Goal: Information Seeking & Learning: Compare options

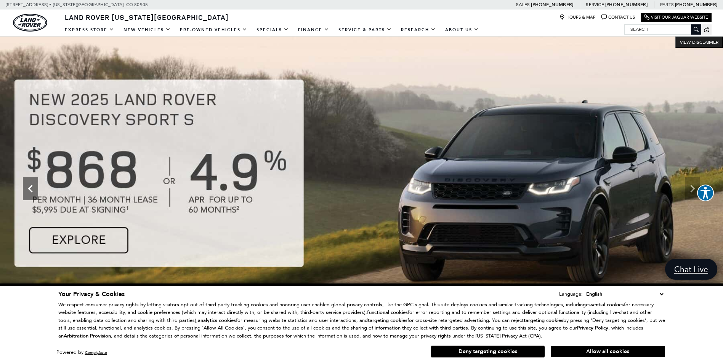
click at [26, 188] on icon "Previous" at bounding box center [30, 188] width 15 height 15
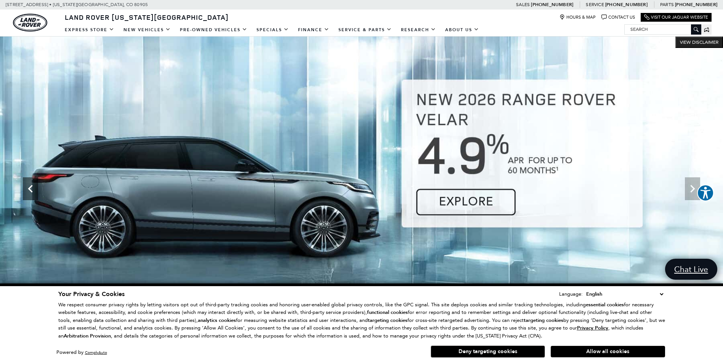
click at [26, 188] on icon "Previous" at bounding box center [30, 188] width 15 height 15
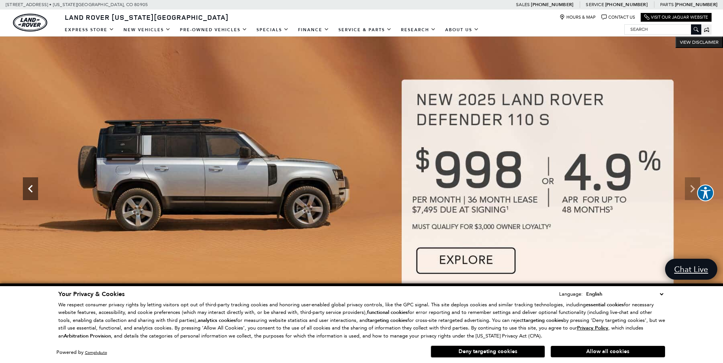
click at [26, 188] on icon "Previous" at bounding box center [30, 188] width 15 height 15
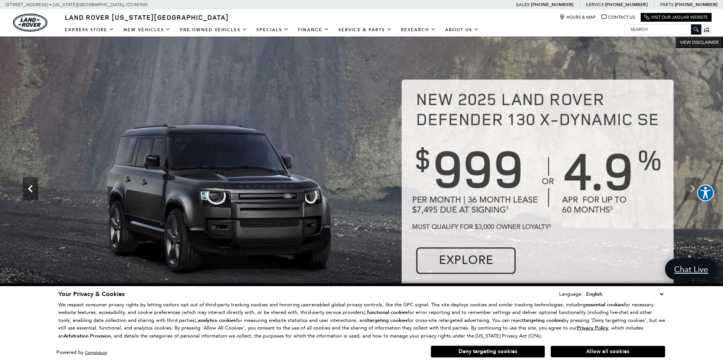
click at [26, 188] on icon "Previous" at bounding box center [30, 188] width 15 height 15
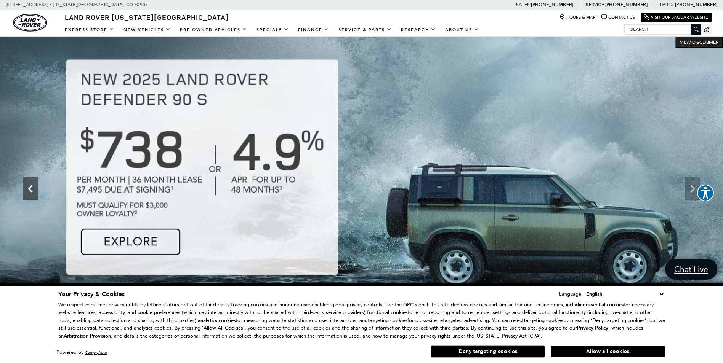
click at [26, 188] on icon "Previous" at bounding box center [30, 188] width 15 height 15
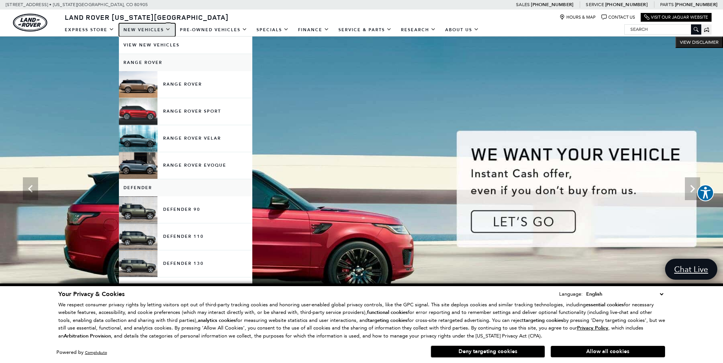
click at [139, 28] on link "New Vehicles" at bounding box center [147, 29] width 56 height 13
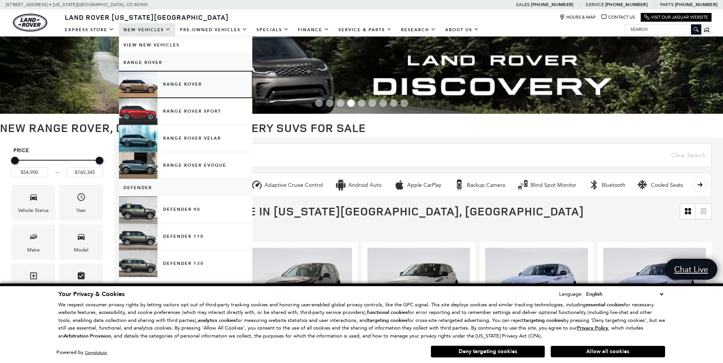
click at [170, 82] on link "Range Rover" at bounding box center [185, 84] width 133 height 27
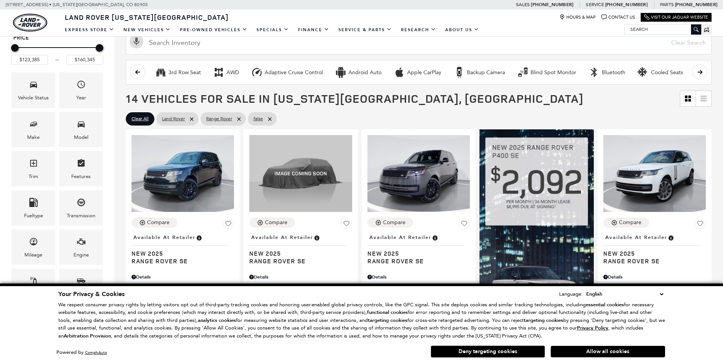
scroll to position [114, 0]
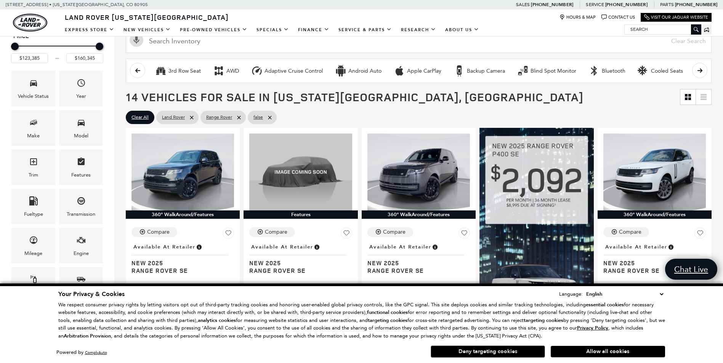
click at [488, 350] on button "Deny targeting cookies" at bounding box center [488, 352] width 114 height 12
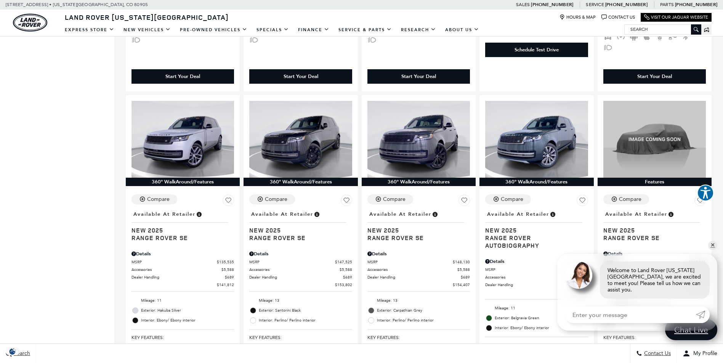
scroll to position [457, 0]
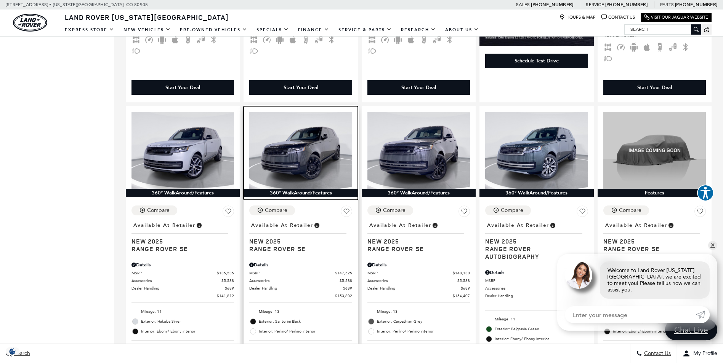
click at [315, 134] on img at bounding box center [300, 150] width 102 height 77
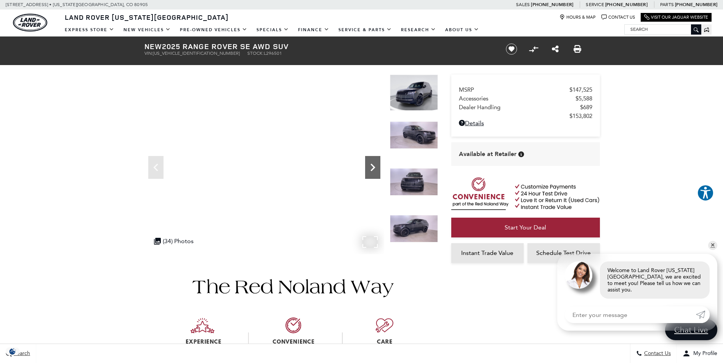
click at [368, 166] on icon "Next" at bounding box center [372, 167] width 15 height 15
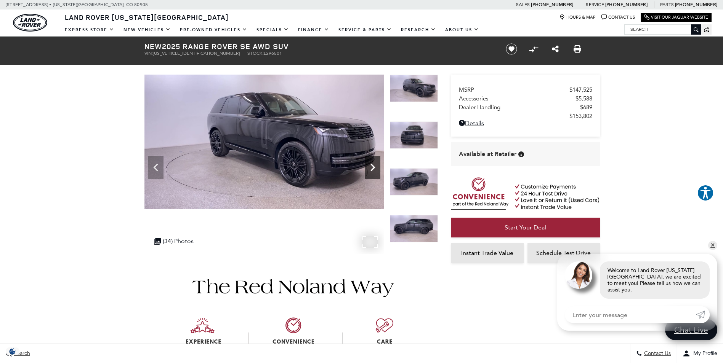
click at [368, 166] on icon "Next" at bounding box center [372, 167] width 15 height 15
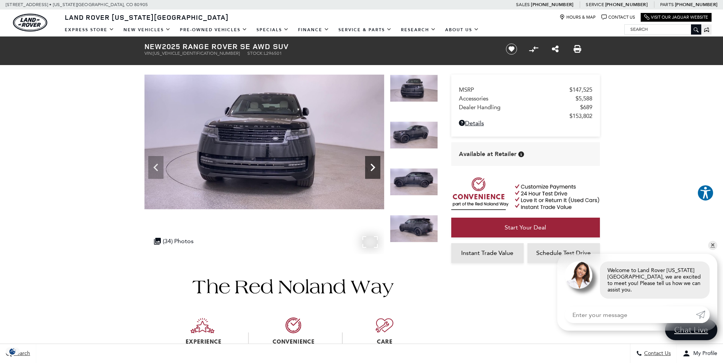
click at [368, 166] on icon "Next" at bounding box center [372, 167] width 15 height 15
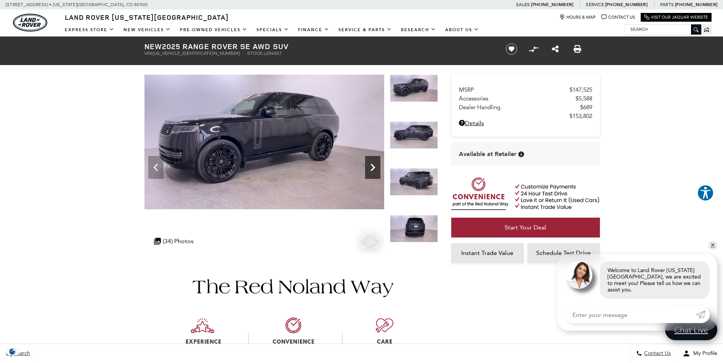
click at [368, 166] on icon "Next" at bounding box center [372, 167] width 15 height 15
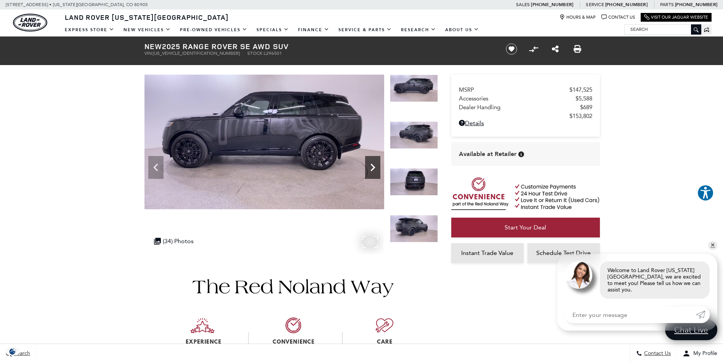
click at [368, 166] on icon "Next" at bounding box center [372, 167] width 15 height 15
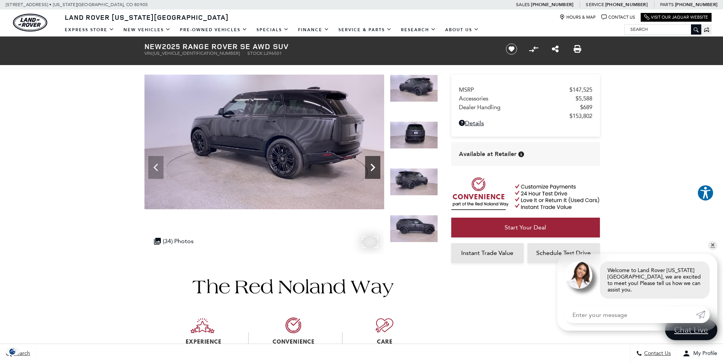
click at [368, 166] on icon "Next" at bounding box center [372, 167] width 15 height 15
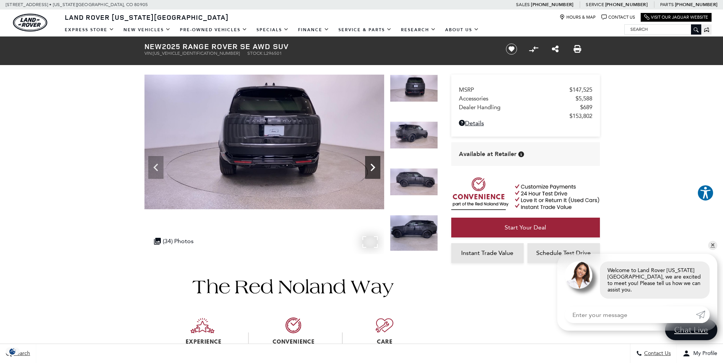
click at [368, 166] on icon "Next" at bounding box center [372, 167] width 15 height 15
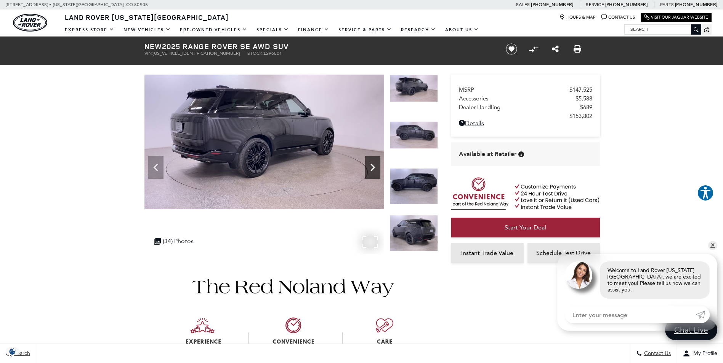
click at [368, 166] on icon "Next" at bounding box center [372, 167] width 15 height 15
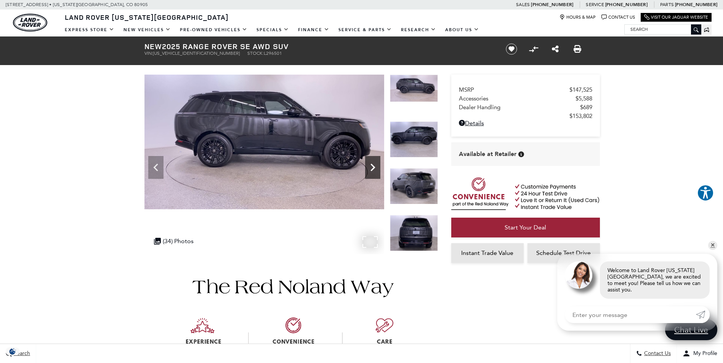
click at [368, 166] on icon "Next" at bounding box center [372, 167] width 15 height 15
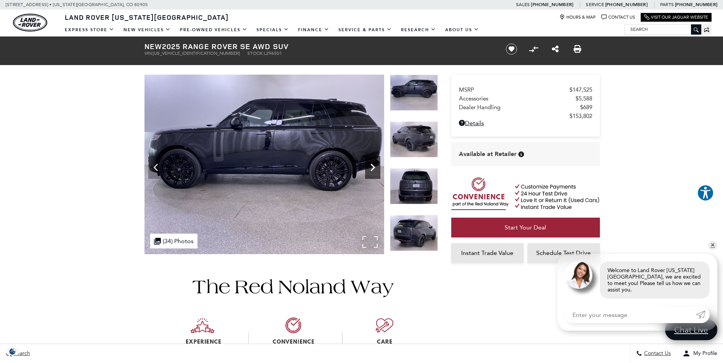
click at [368, 166] on icon "Next" at bounding box center [372, 167] width 15 height 15
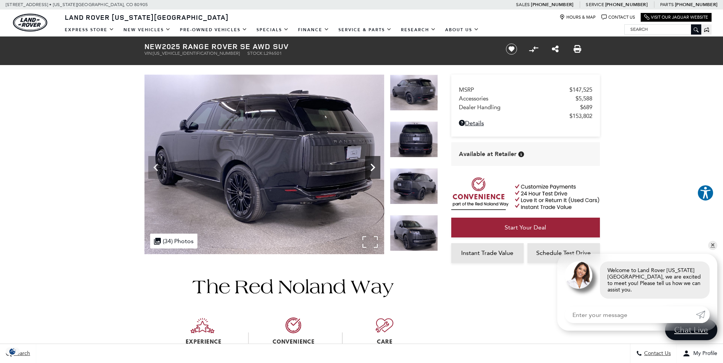
click at [368, 166] on icon "Next" at bounding box center [372, 167] width 15 height 15
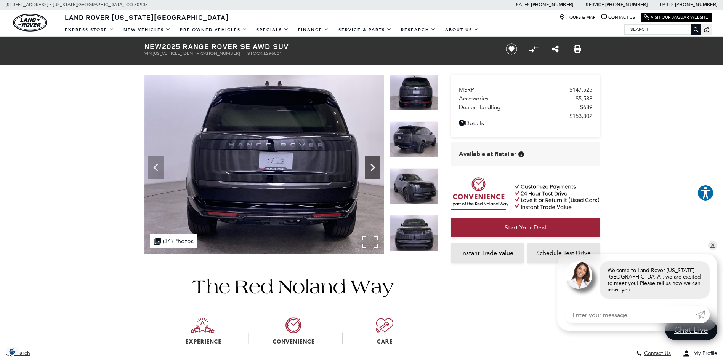
click at [368, 166] on icon "Next" at bounding box center [372, 167] width 15 height 15
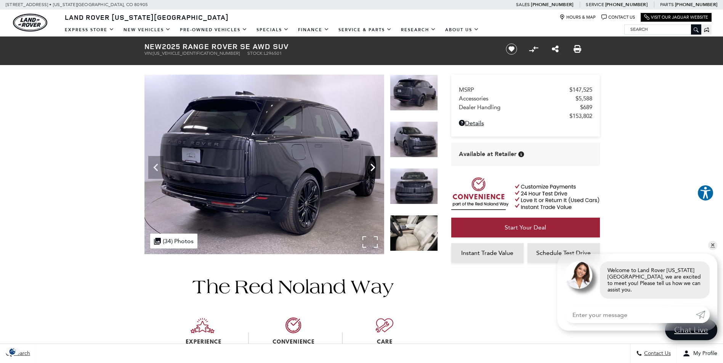
click at [368, 166] on icon "Next" at bounding box center [372, 167] width 15 height 15
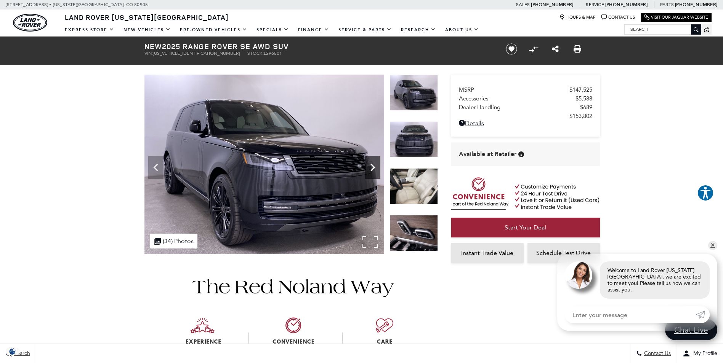
click at [368, 166] on icon "Next" at bounding box center [372, 167] width 15 height 15
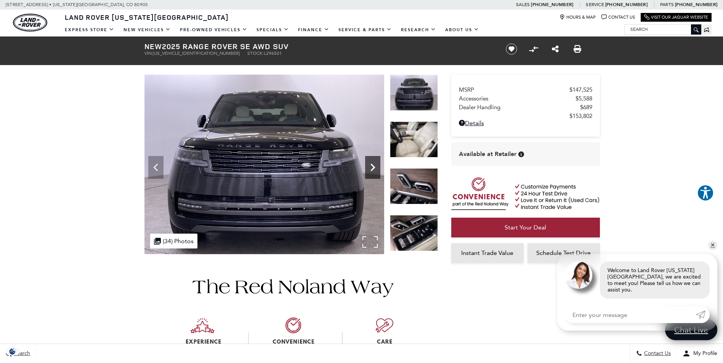
click at [368, 166] on icon "Next" at bounding box center [372, 167] width 15 height 15
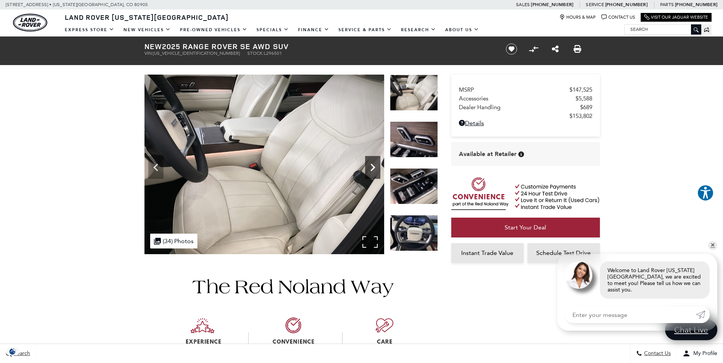
click at [368, 166] on icon "Next" at bounding box center [372, 167] width 15 height 15
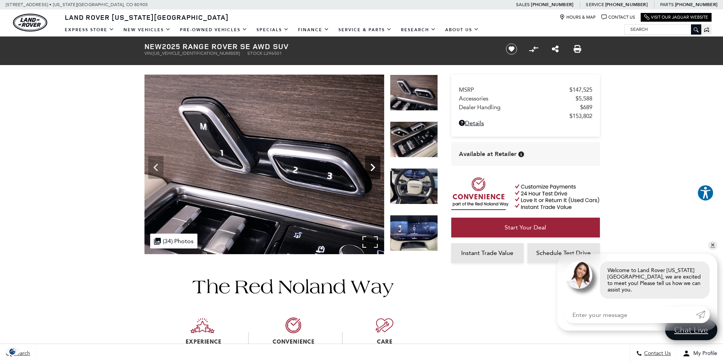
click at [368, 166] on icon "Next" at bounding box center [372, 167] width 15 height 15
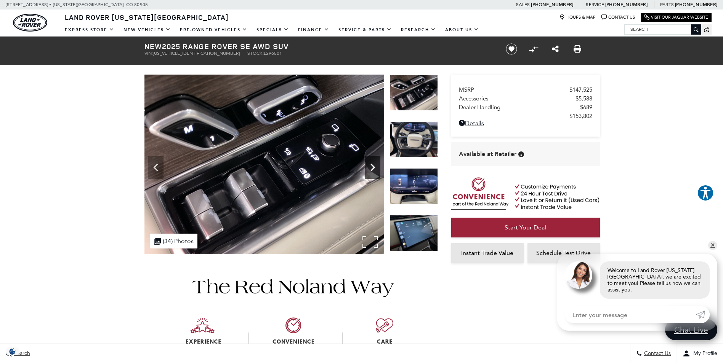
click at [368, 166] on icon "Next" at bounding box center [372, 167] width 15 height 15
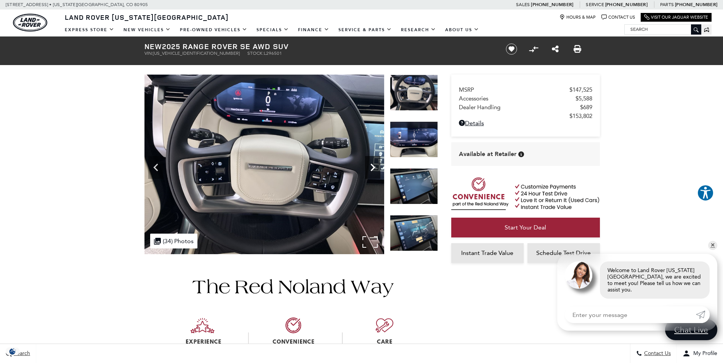
click at [368, 166] on icon "Next" at bounding box center [372, 167] width 15 height 15
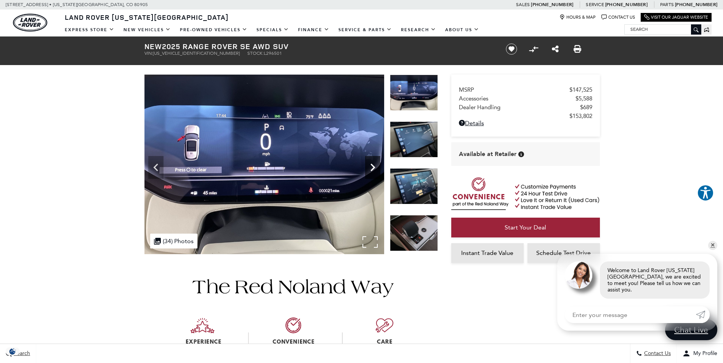
click at [368, 166] on icon "Next" at bounding box center [372, 167] width 15 height 15
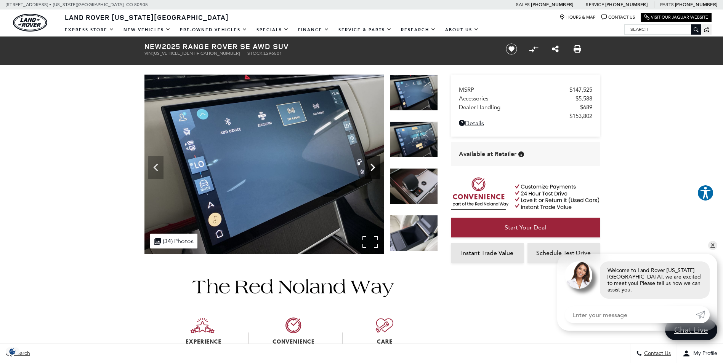
click at [368, 166] on icon "Next" at bounding box center [372, 167] width 15 height 15
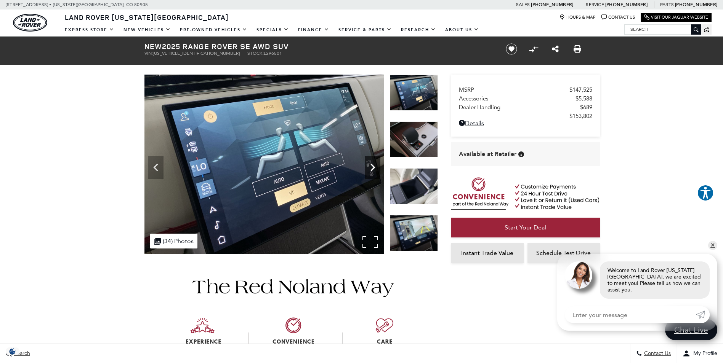
click at [368, 166] on icon "Next" at bounding box center [372, 167] width 15 height 15
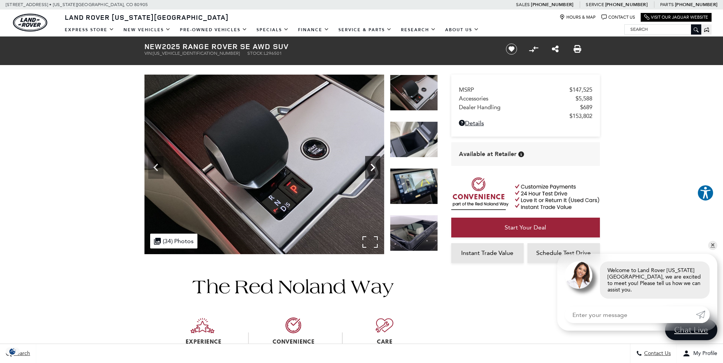
click at [368, 166] on icon "Next" at bounding box center [372, 167] width 15 height 15
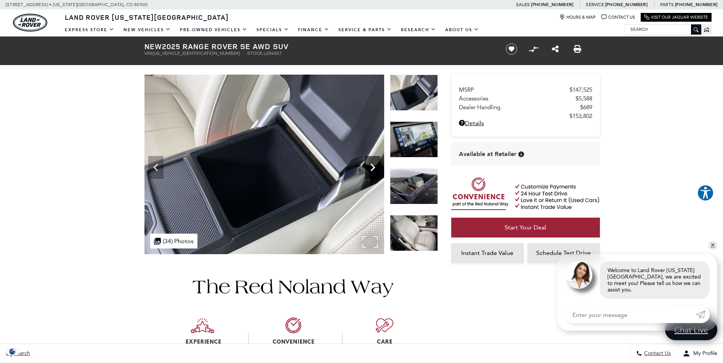
click at [368, 166] on icon "Next" at bounding box center [372, 167] width 15 height 15
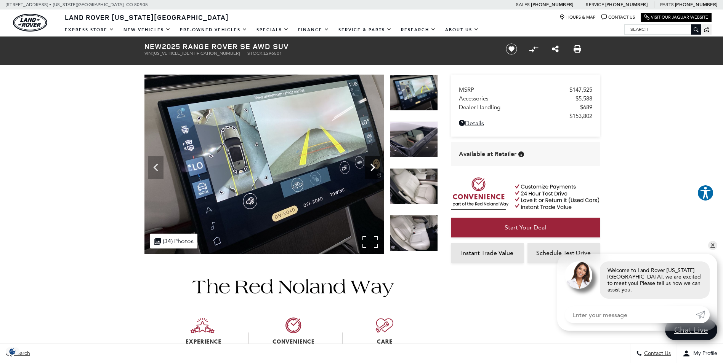
click at [368, 166] on icon "Next" at bounding box center [372, 167] width 15 height 15
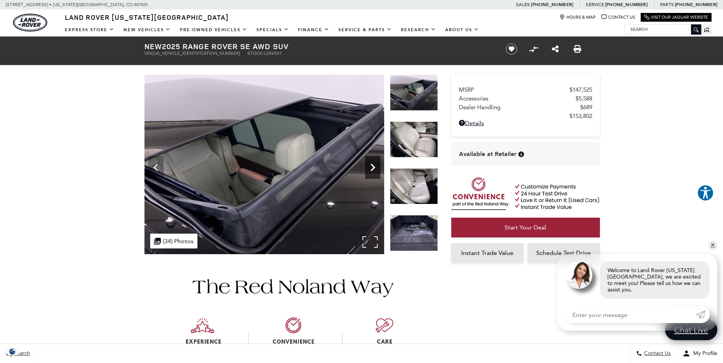
click at [368, 166] on icon "Next" at bounding box center [372, 167] width 15 height 15
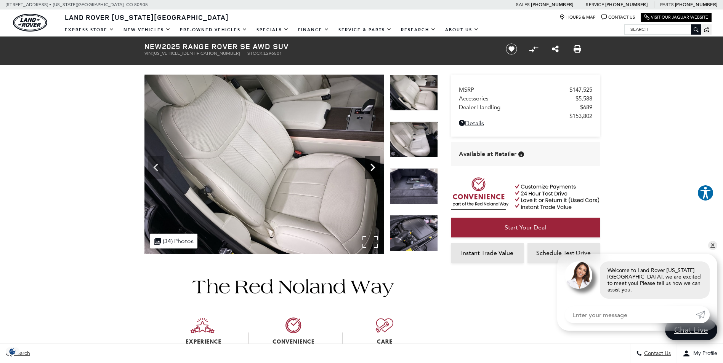
click at [368, 166] on icon "Next" at bounding box center [372, 167] width 15 height 15
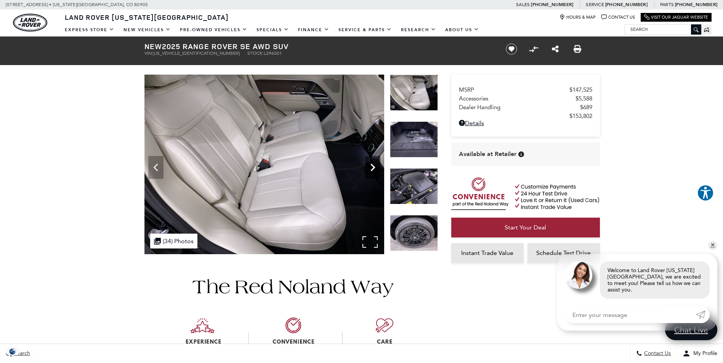
click at [368, 166] on icon "Next" at bounding box center [372, 167] width 15 height 15
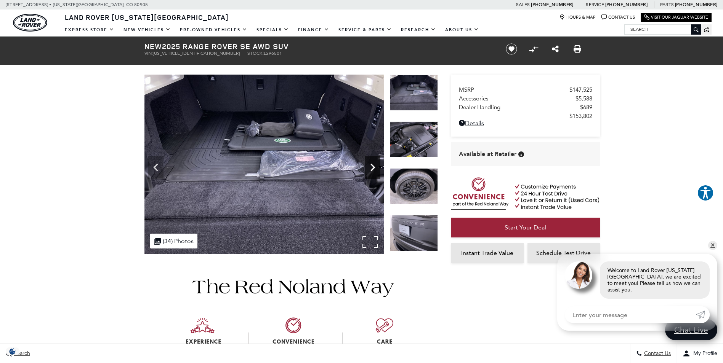
click at [368, 166] on icon "Next" at bounding box center [372, 167] width 15 height 15
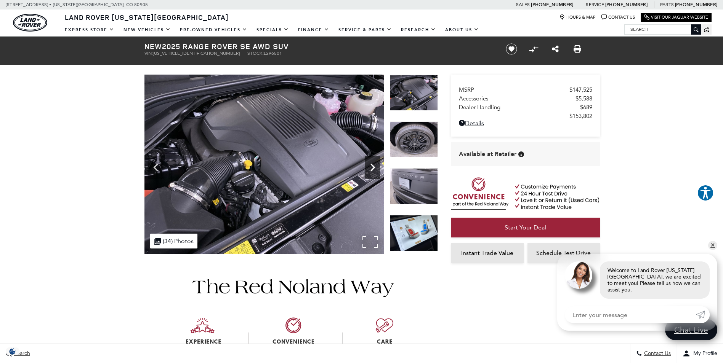
click at [368, 166] on icon "Next" at bounding box center [372, 167] width 15 height 15
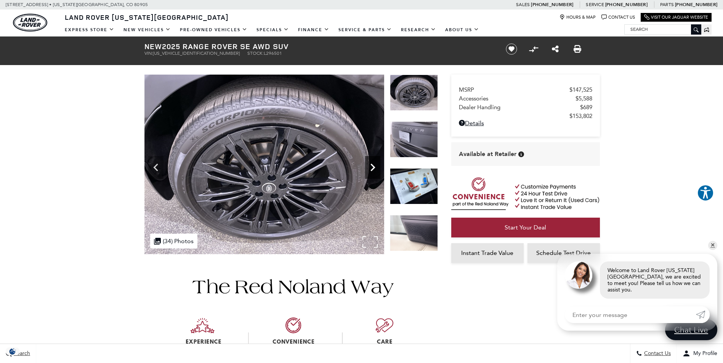
click at [368, 166] on icon "Next" at bounding box center [372, 167] width 15 height 15
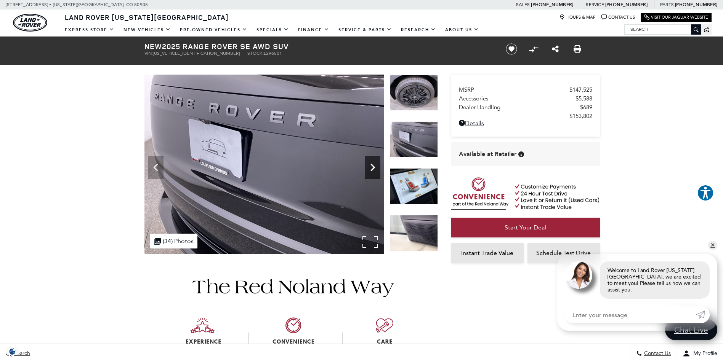
click at [368, 166] on icon "Next" at bounding box center [372, 167] width 15 height 15
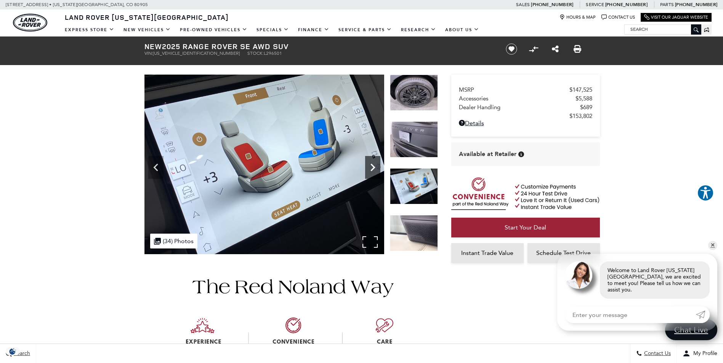
click at [368, 166] on icon "Next" at bounding box center [372, 167] width 15 height 15
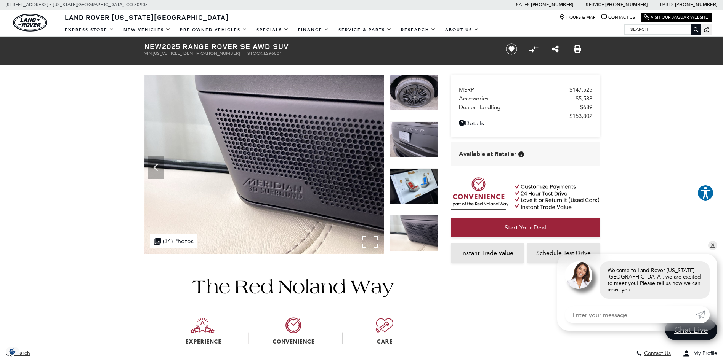
click at [368, 166] on img at bounding box center [264, 165] width 240 height 180
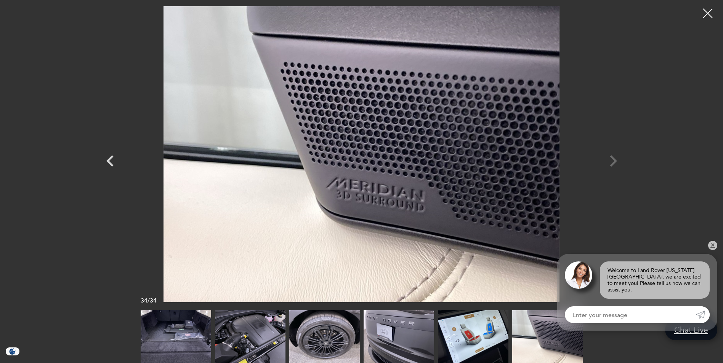
click at [613, 164] on div at bounding box center [361, 154] width 533 height 297
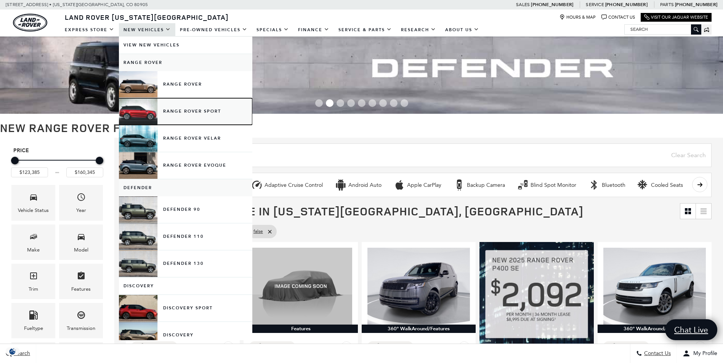
click at [191, 116] on link "Range Rover Sport" at bounding box center [185, 111] width 133 height 27
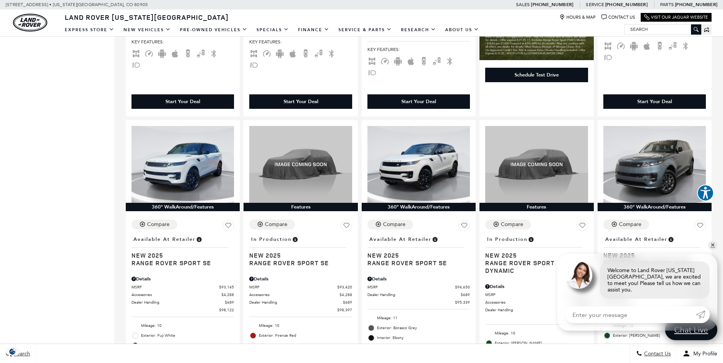
scroll to position [419, 0]
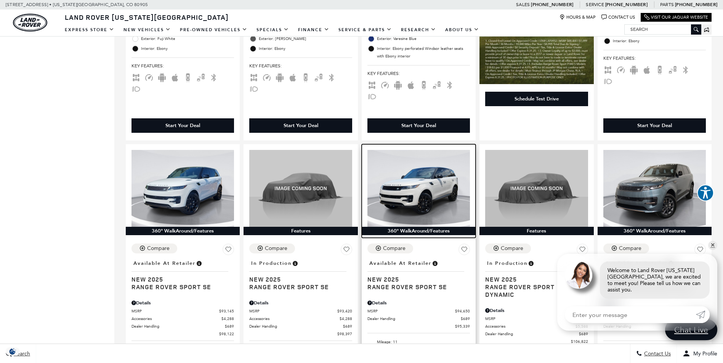
click at [426, 174] on img at bounding box center [418, 188] width 102 height 77
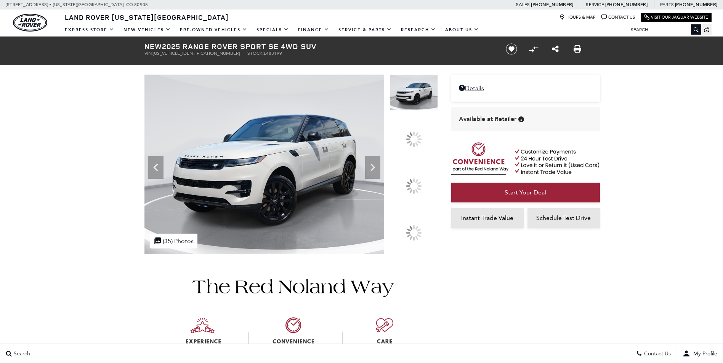
click at [419, 186] on div at bounding box center [414, 186] width 22 height 22
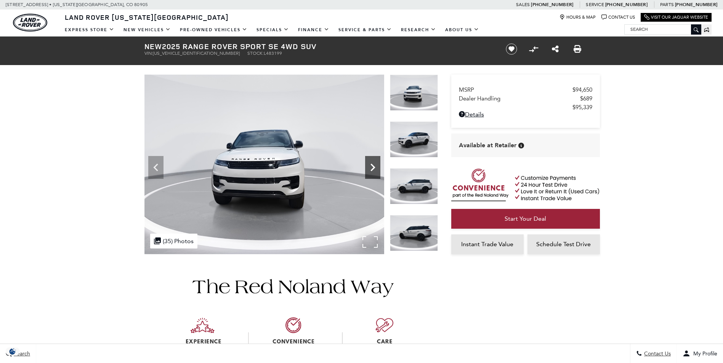
click at [371, 169] on icon "Next" at bounding box center [372, 167] width 15 height 15
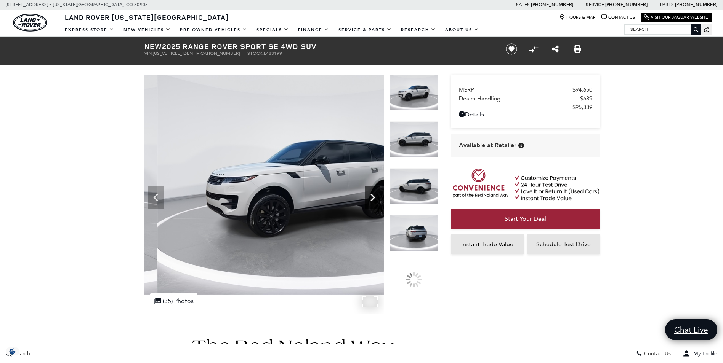
click at [371, 169] on img at bounding box center [304, 185] width 320 height 220
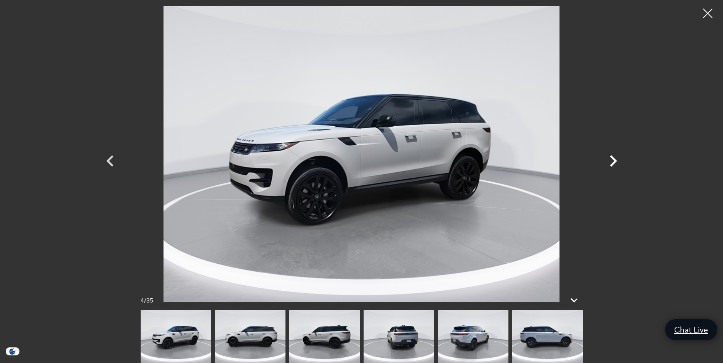
click at [616, 161] on icon "Next" at bounding box center [613, 160] width 7 height 11
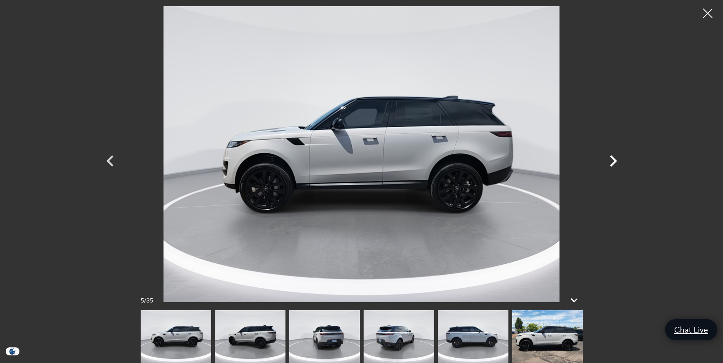
click at [616, 161] on icon "Next" at bounding box center [613, 160] width 7 height 11
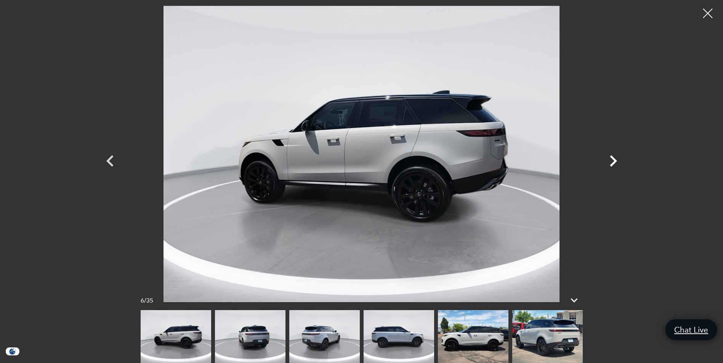
click at [616, 161] on icon "Next" at bounding box center [613, 160] width 7 height 11
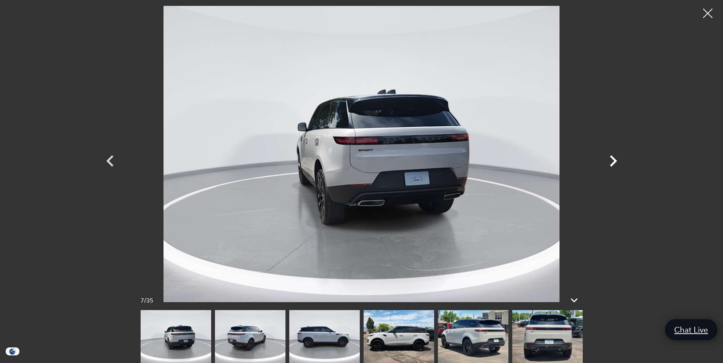
click at [616, 161] on icon "Next" at bounding box center [613, 160] width 7 height 11
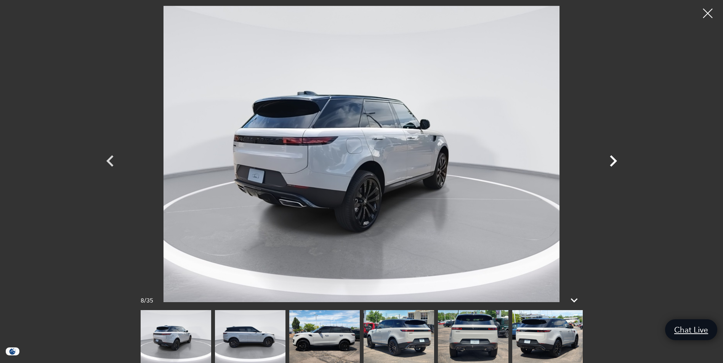
click at [616, 161] on icon "Next" at bounding box center [613, 160] width 7 height 11
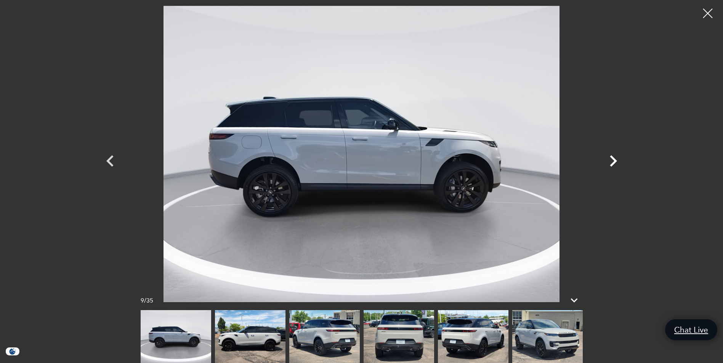
click at [616, 161] on icon "Next" at bounding box center [613, 160] width 7 height 11
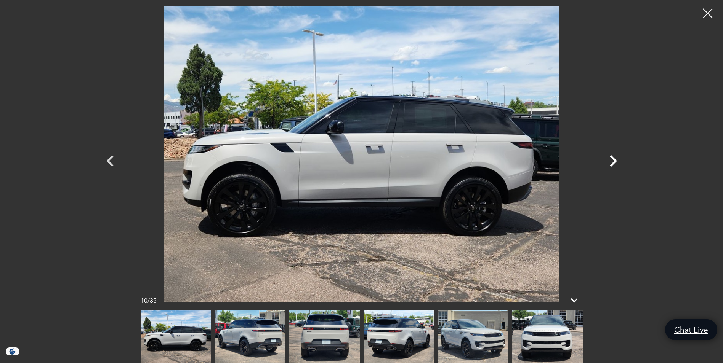
click at [616, 161] on icon "Next" at bounding box center [613, 160] width 7 height 11
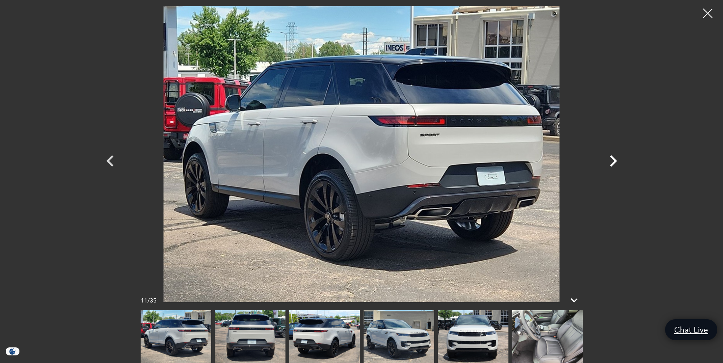
click at [616, 161] on icon "Next" at bounding box center [613, 160] width 7 height 11
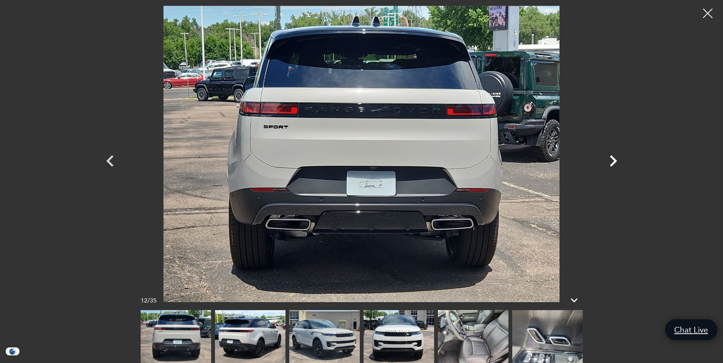
click at [616, 161] on icon "Next" at bounding box center [613, 160] width 7 height 11
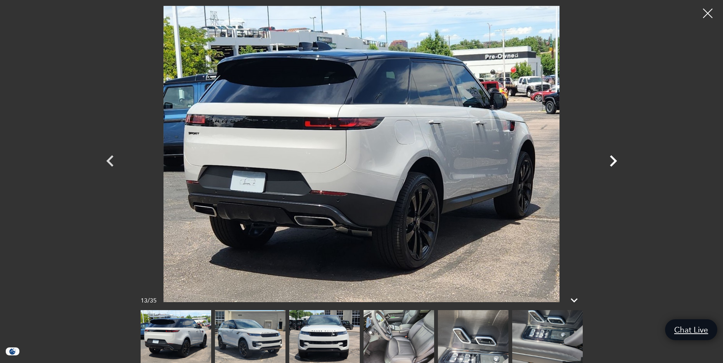
click at [616, 161] on icon "Next" at bounding box center [613, 160] width 7 height 11
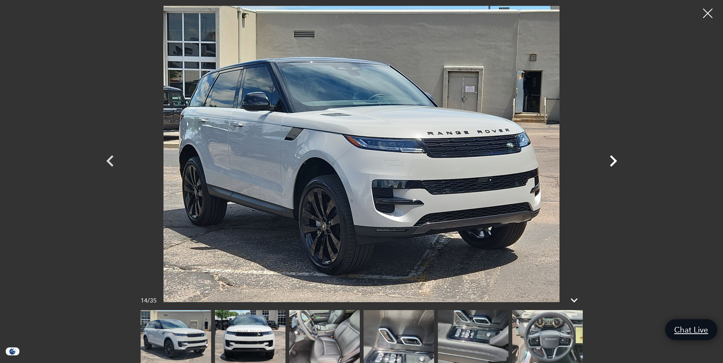
click at [616, 161] on icon "Next" at bounding box center [613, 160] width 7 height 11
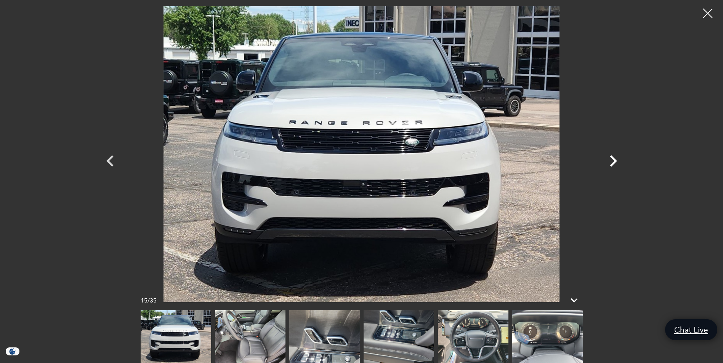
click at [616, 161] on icon "Next" at bounding box center [613, 160] width 7 height 11
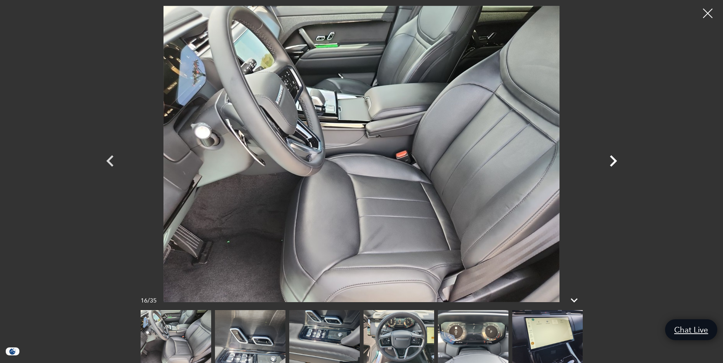
click at [616, 161] on icon "Next" at bounding box center [613, 160] width 7 height 11
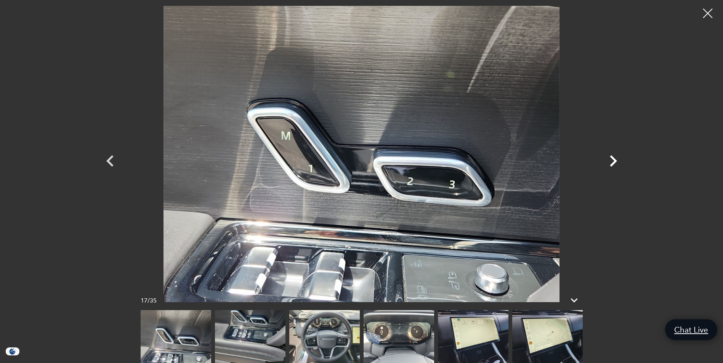
click at [616, 161] on icon "Next" at bounding box center [613, 160] width 7 height 11
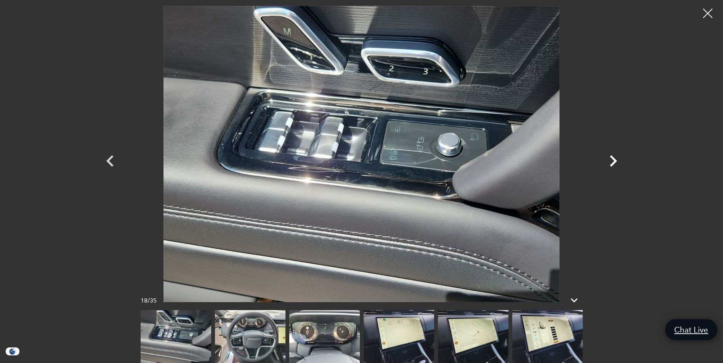
click at [616, 161] on icon "Next" at bounding box center [613, 160] width 7 height 11
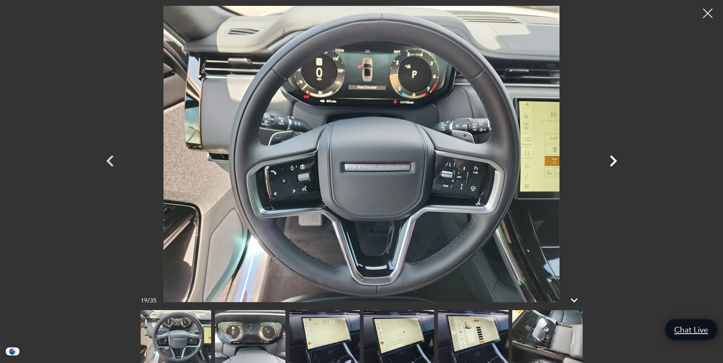
click at [616, 161] on icon "Next" at bounding box center [613, 160] width 7 height 11
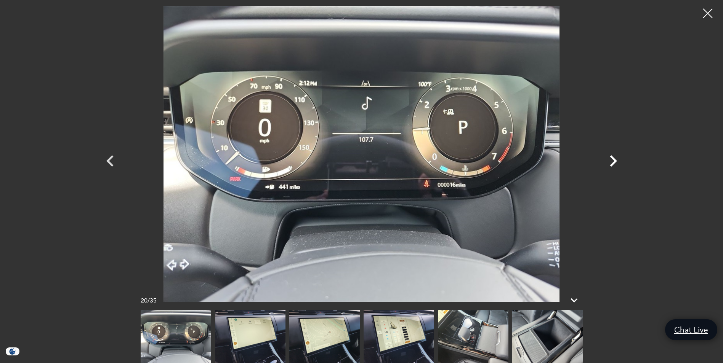
click at [616, 161] on icon "Next" at bounding box center [613, 160] width 7 height 11
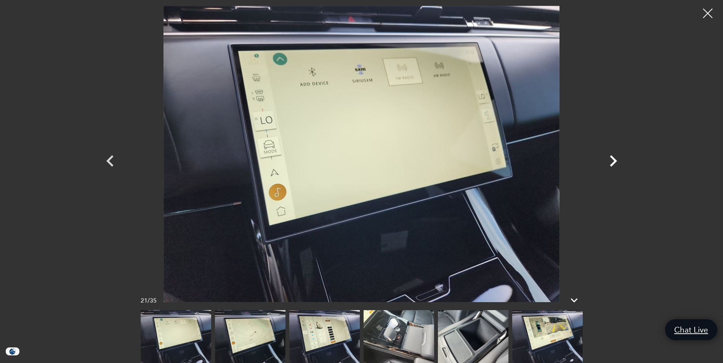
click at [616, 161] on icon "Next" at bounding box center [613, 160] width 7 height 11
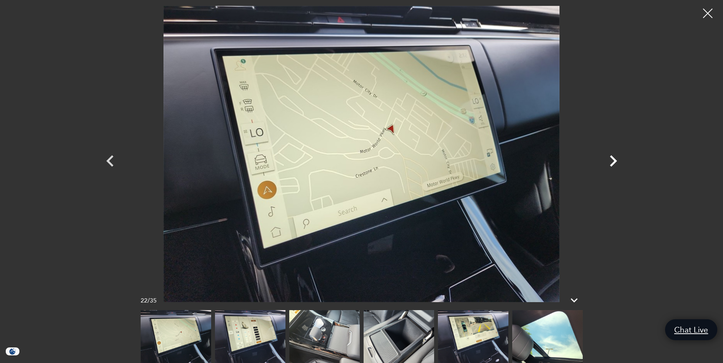
click at [616, 161] on icon "Next" at bounding box center [613, 160] width 7 height 11
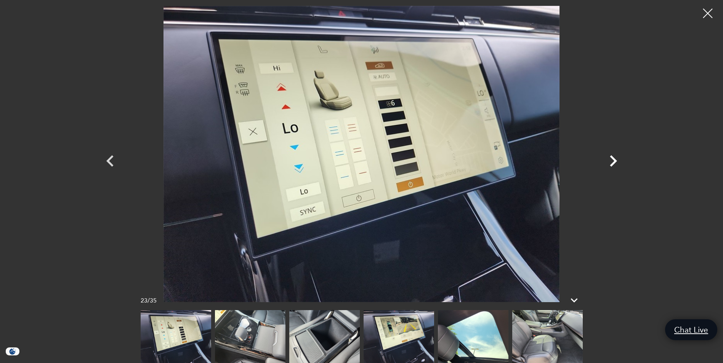
click at [616, 161] on icon "Next" at bounding box center [613, 160] width 7 height 11
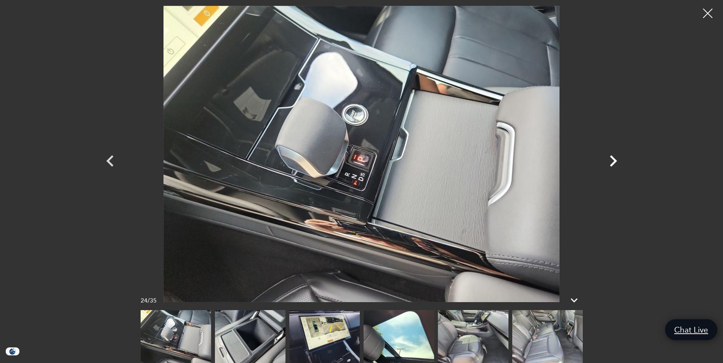
click at [616, 161] on icon "Next" at bounding box center [613, 160] width 7 height 11
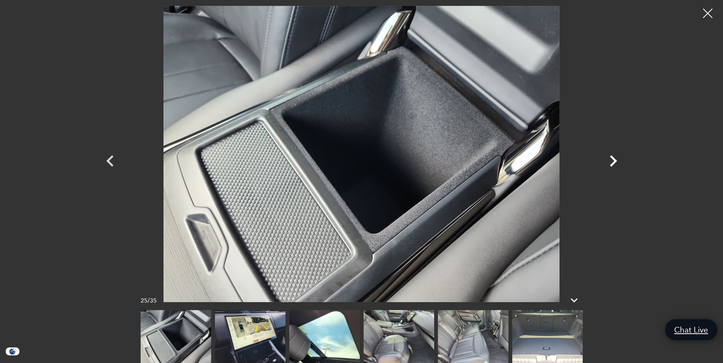
click at [616, 161] on icon "Next" at bounding box center [613, 160] width 7 height 11
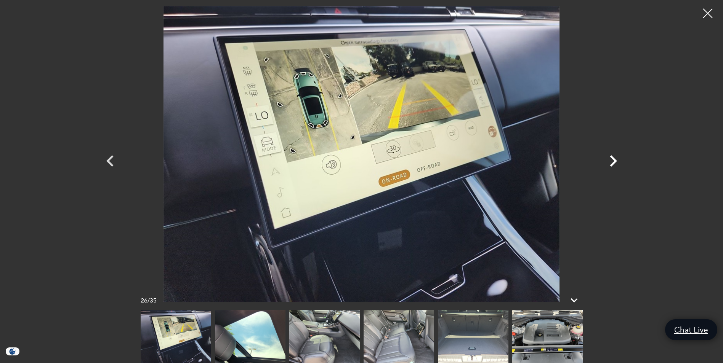
click at [616, 161] on icon "Next" at bounding box center [613, 160] width 7 height 11
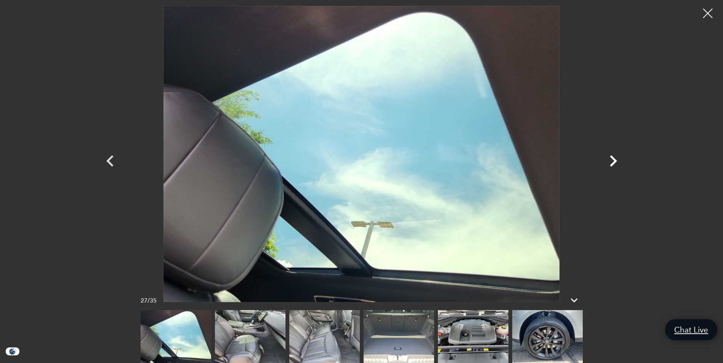
click at [616, 161] on icon "Next" at bounding box center [613, 160] width 7 height 11
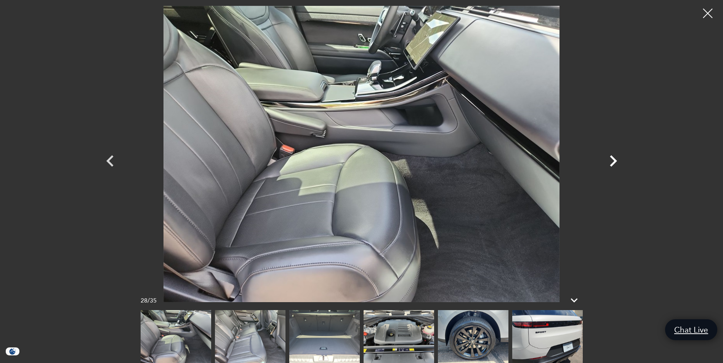
click at [616, 161] on icon "Next" at bounding box center [613, 160] width 7 height 11
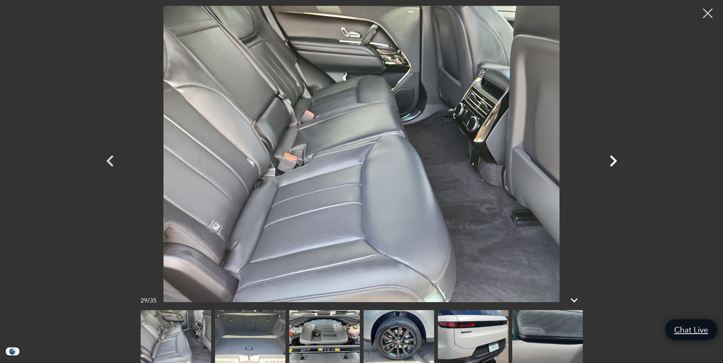
click at [616, 161] on icon "Next" at bounding box center [613, 160] width 7 height 11
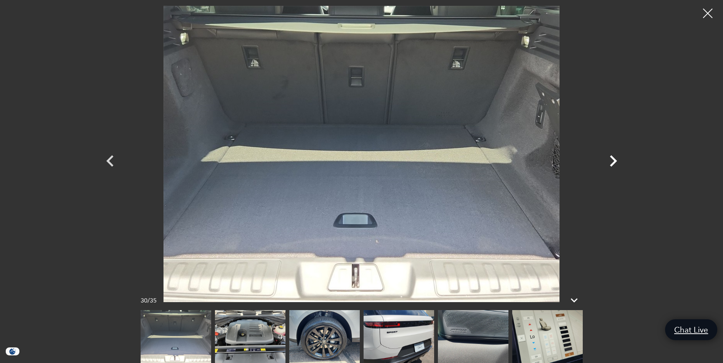
click at [616, 161] on icon "Next" at bounding box center [613, 160] width 7 height 11
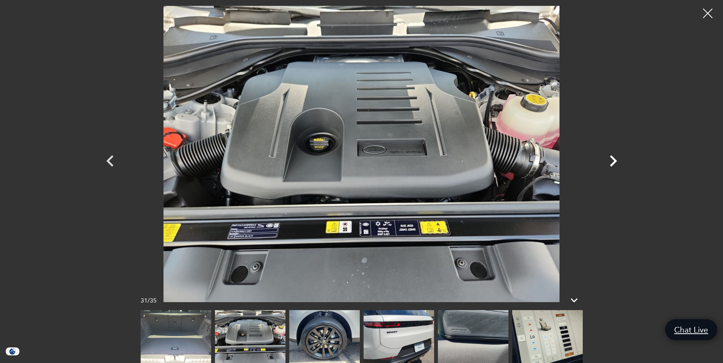
click at [616, 161] on icon "Next" at bounding box center [613, 160] width 7 height 11
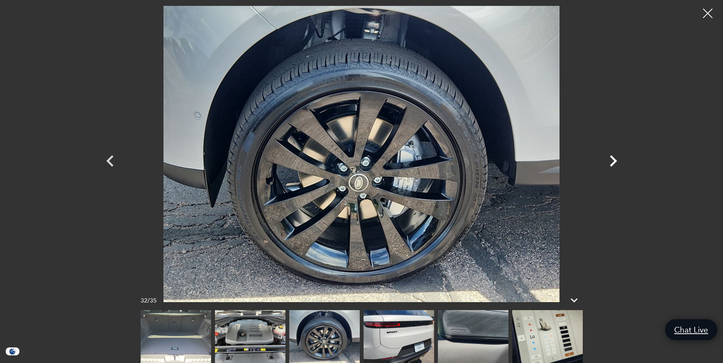
click at [616, 161] on icon "Next" at bounding box center [613, 160] width 7 height 11
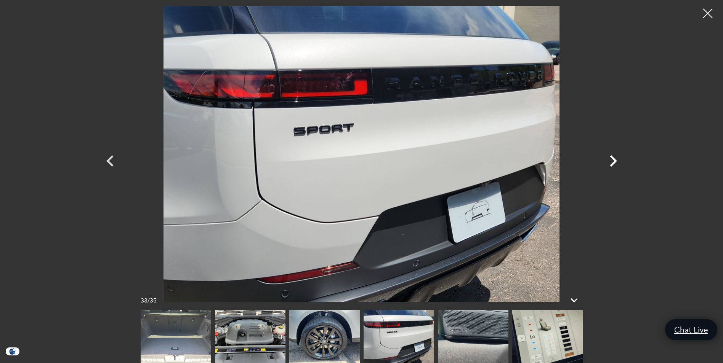
click at [616, 161] on icon "Next" at bounding box center [613, 160] width 7 height 11
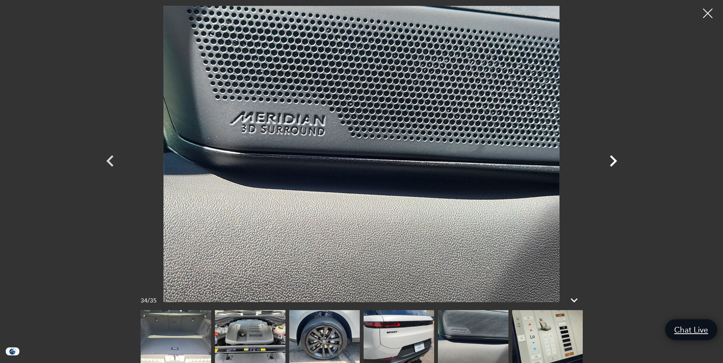
click at [616, 161] on icon "Next" at bounding box center [613, 160] width 7 height 11
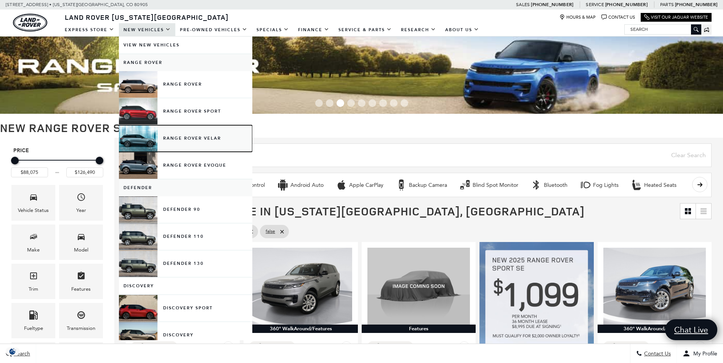
click at [192, 137] on link "Range Rover Velar" at bounding box center [185, 138] width 133 height 27
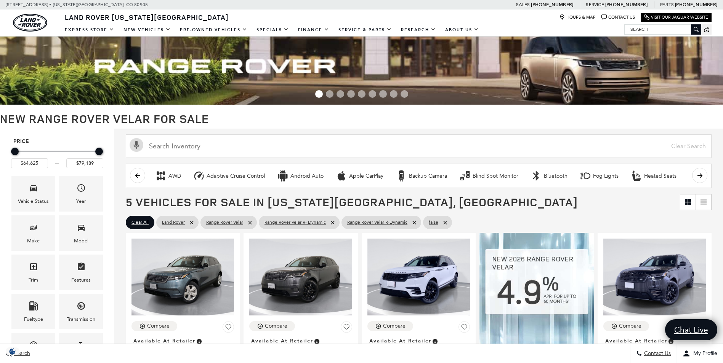
scroll to position [152, 0]
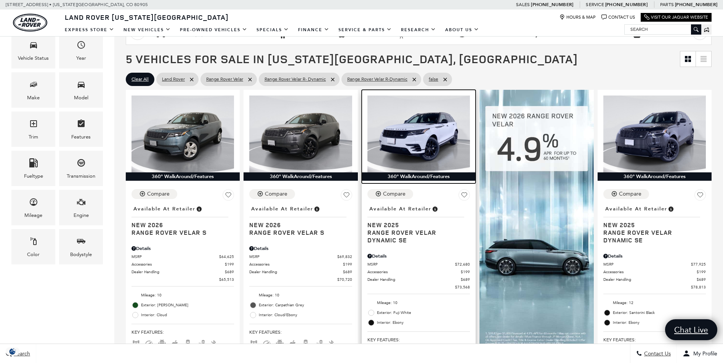
click at [433, 148] on img at bounding box center [418, 134] width 102 height 77
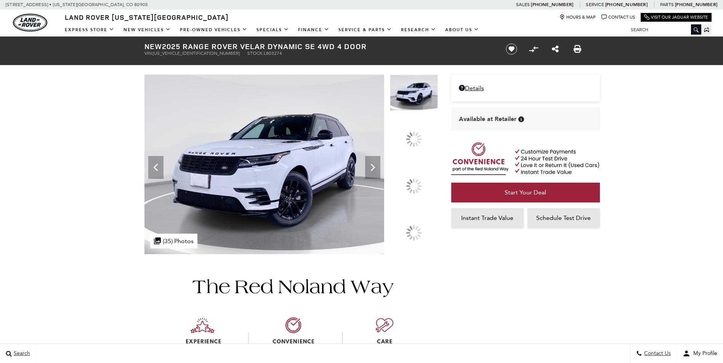
click at [380, 175] on icon at bounding box center [372, 167] width 15 height 15
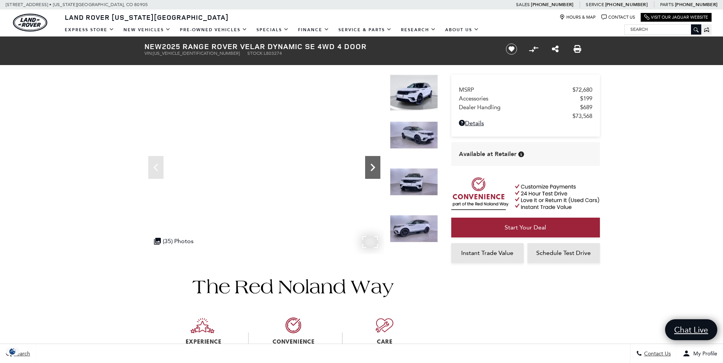
click at [371, 170] on icon "Next" at bounding box center [372, 167] width 15 height 15
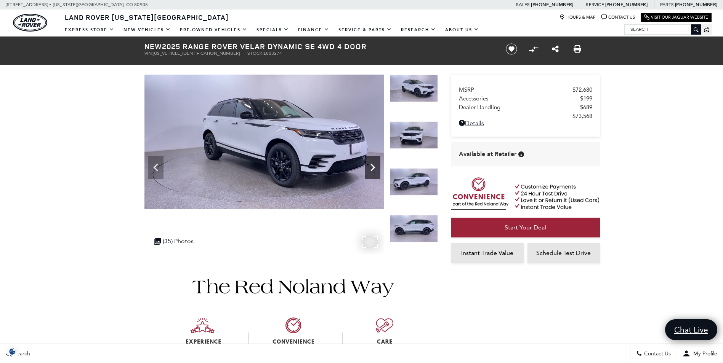
click at [371, 170] on icon "Next" at bounding box center [372, 167] width 15 height 15
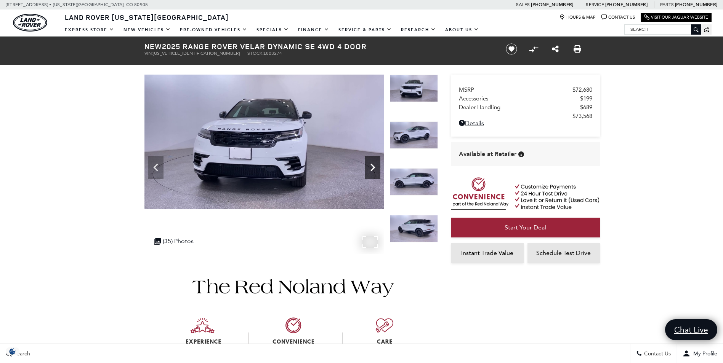
click at [371, 170] on icon "Next" at bounding box center [372, 167] width 15 height 15
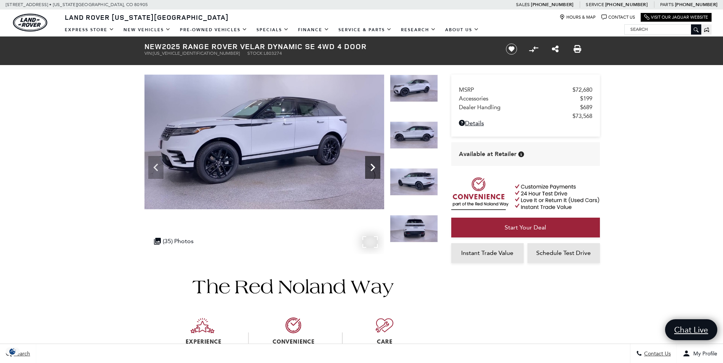
click at [371, 170] on icon "Next" at bounding box center [372, 167] width 15 height 15
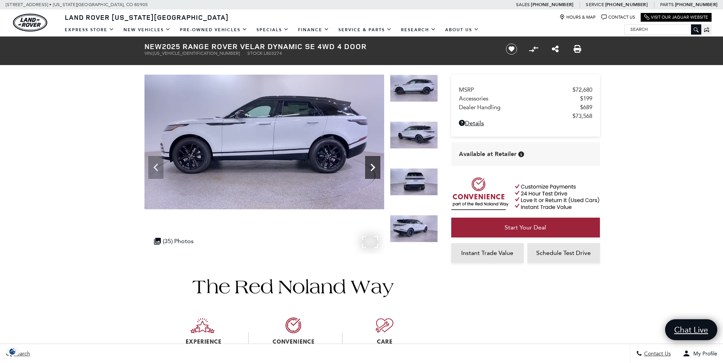
click at [371, 170] on icon "Next" at bounding box center [372, 167] width 15 height 15
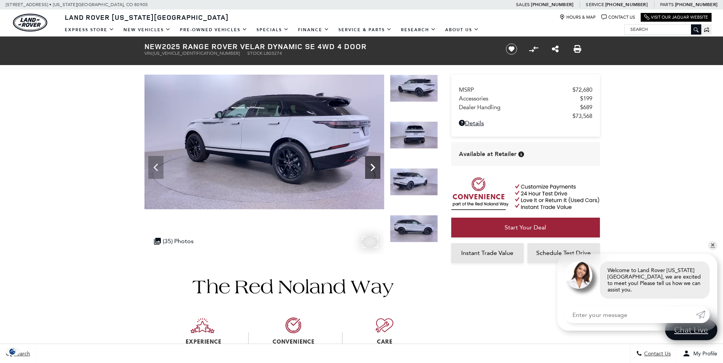
click at [371, 170] on icon "Next" at bounding box center [372, 167] width 15 height 15
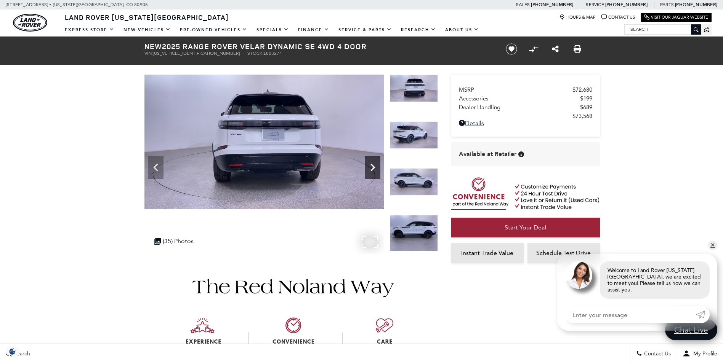
click at [371, 170] on icon "Next" at bounding box center [372, 167] width 15 height 15
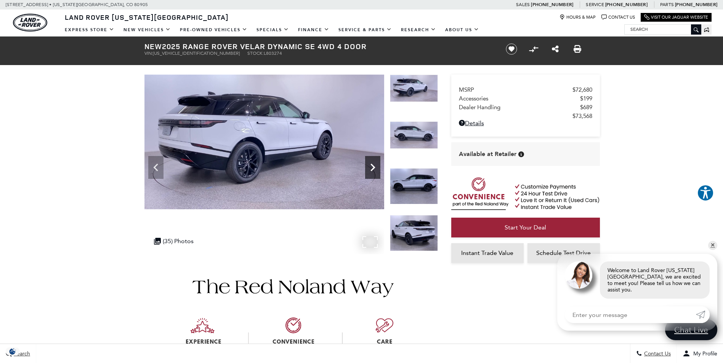
click at [371, 170] on icon "Next" at bounding box center [372, 167] width 15 height 15
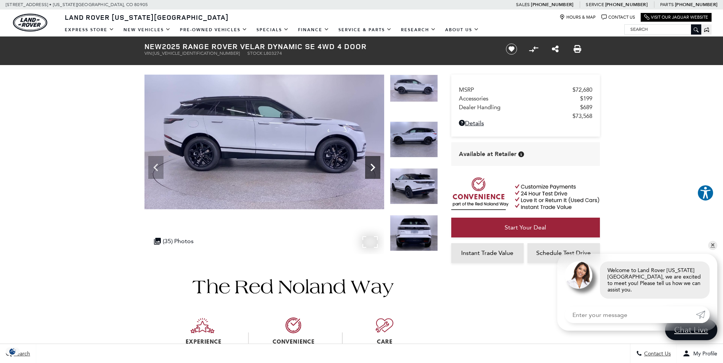
click at [371, 170] on icon "Next" at bounding box center [372, 167] width 15 height 15
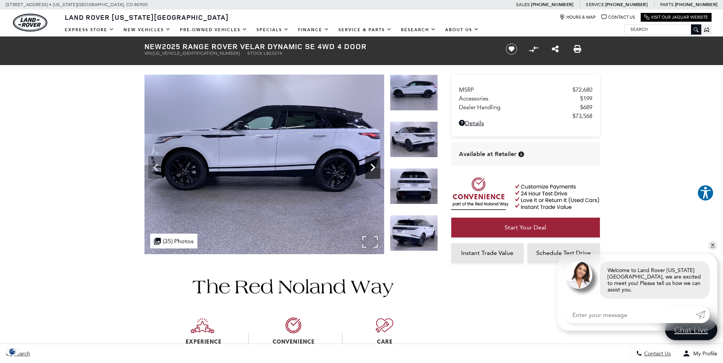
click at [371, 170] on icon "Next" at bounding box center [372, 167] width 15 height 15
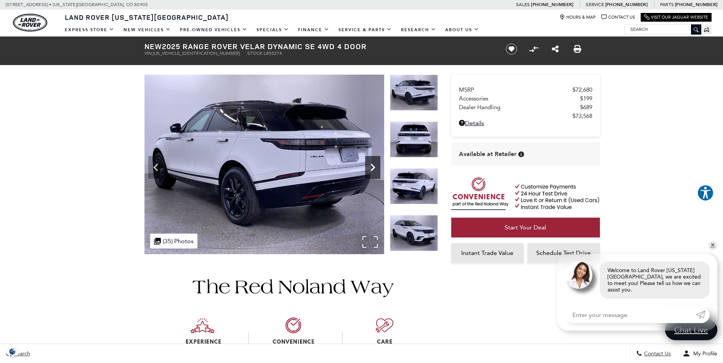
click at [371, 170] on icon "Next" at bounding box center [372, 167] width 15 height 15
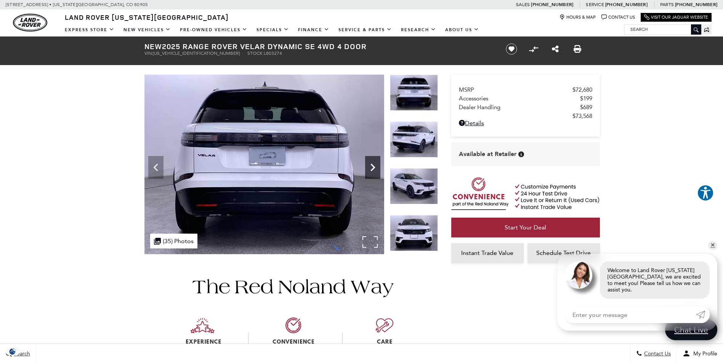
click at [371, 170] on icon "Next" at bounding box center [372, 167] width 15 height 15
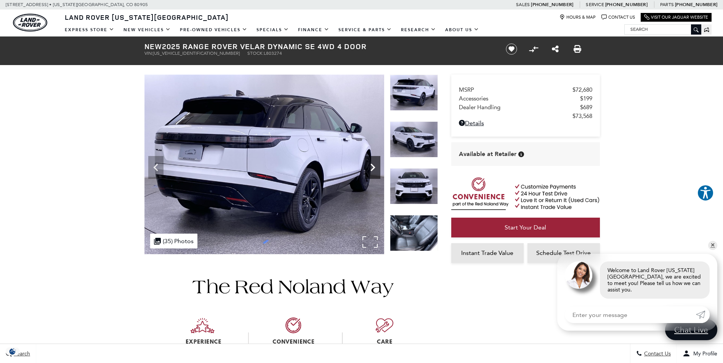
click at [371, 170] on icon "Next" at bounding box center [372, 167] width 15 height 15
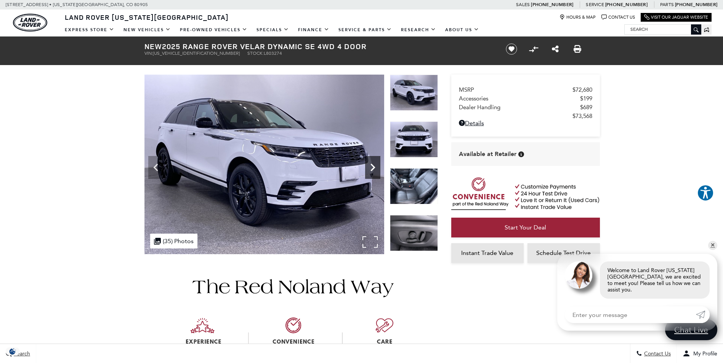
click at [371, 170] on icon "Next" at bounding box center [372, 167] width 15 height 15
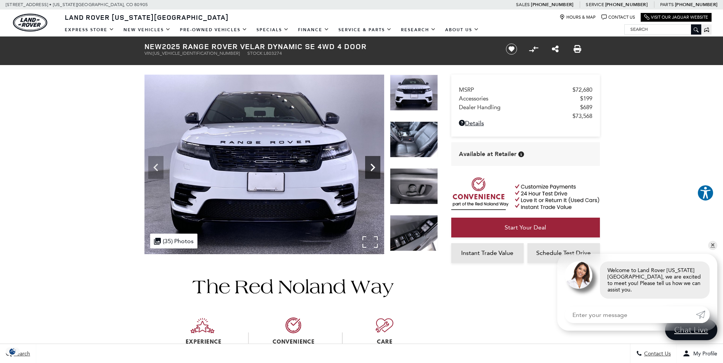
click at [371, 170] on icon "Next" at bounding box center [372, 167] width 15 height 15
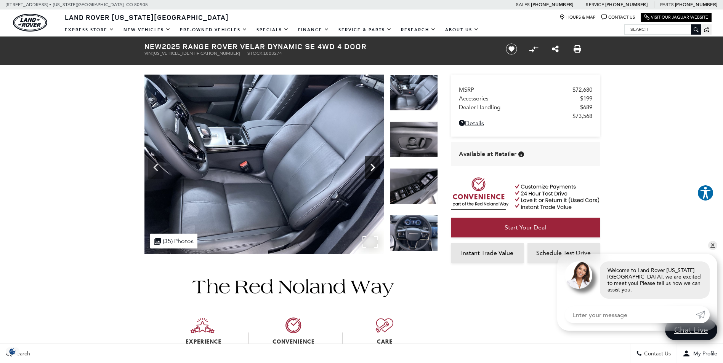
click at [371, 170] on icon "Next" at bounding box center [372, 167] width 15 height 15
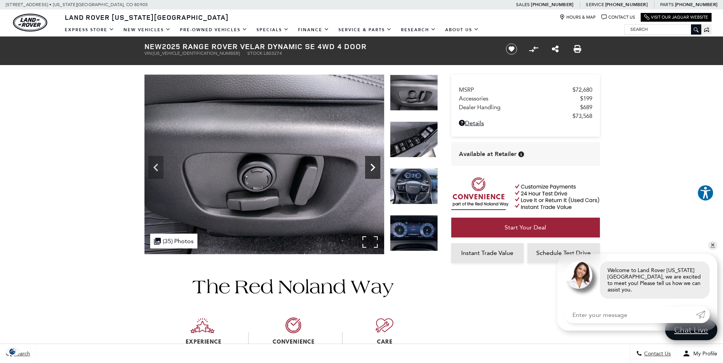
click at [371, 170] on icon "Next" at bounding box center [372, 167] width 15 height 15
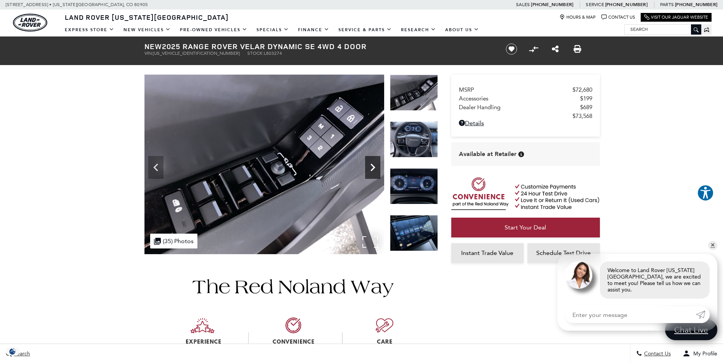
click at [371, 170] on icon "Next" at bounding box center [372, 167] width 15 height 15
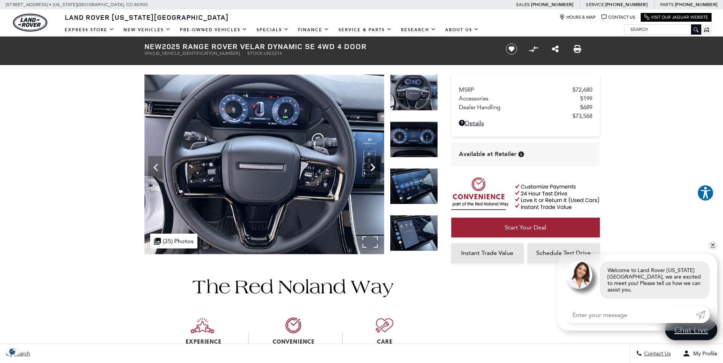
click at [371, 170] on icon "Next" at bounding box center [372, 167] width 15 height 15
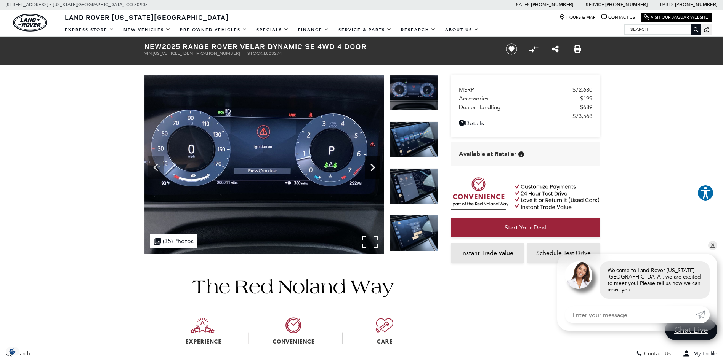
click at [371, 170] on icon "Next" at bounding box center [372, 167] width 15 height 15
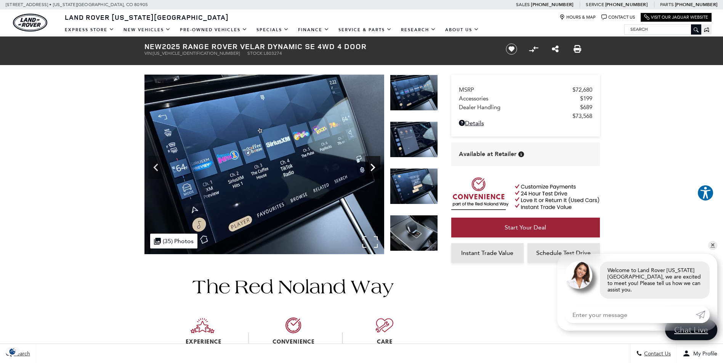
click at [371, 170] on icon "Next" at bounding box center [372, 167] width 15 height 15
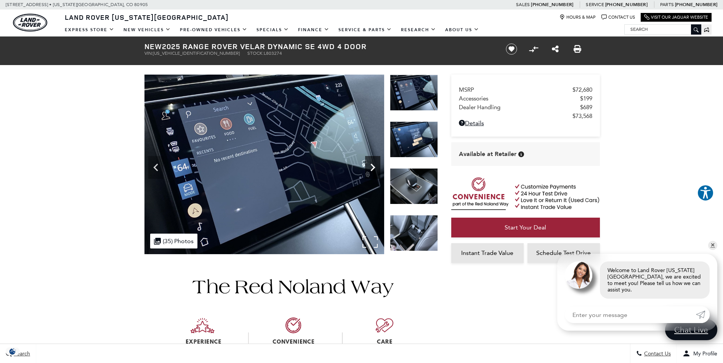
click at [371, 170] on icon "Next" at bounding box center [372, 167] width 15 height 15
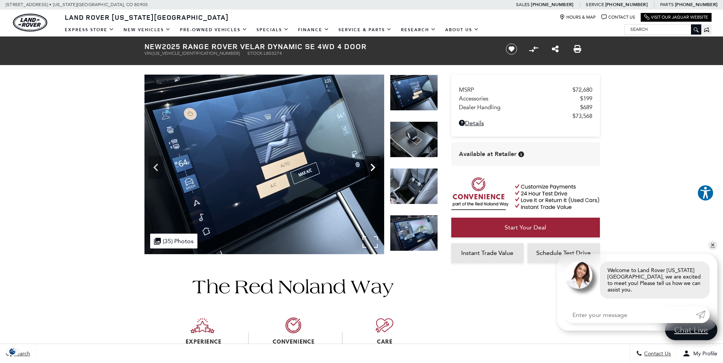
click at [371, 170] on icon "Next" at bounding box center [372, 167] width 15 height 15
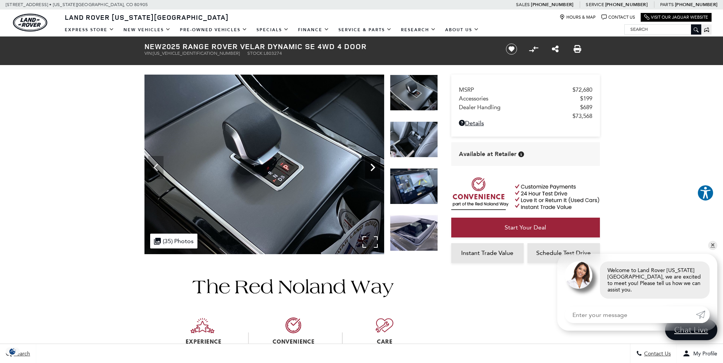
click at [371, 170] on icon "Next" at bounding box center [372, 167] width 15 height 15
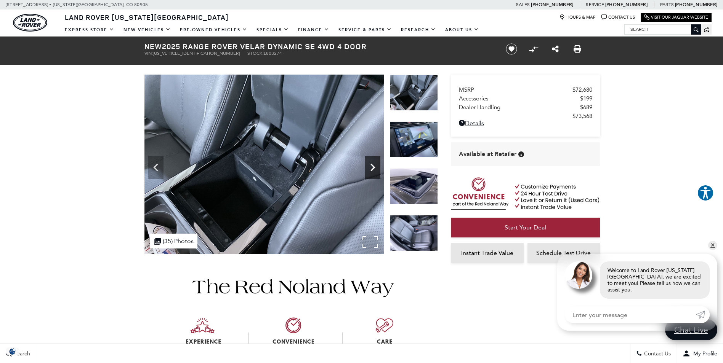
click at [371, 170] on icon "Next" at bounding box center [372, 167] width 15 height 15
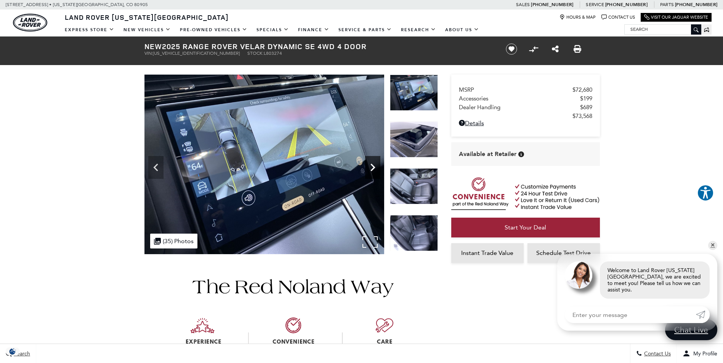
click at [371, 170] on icon "Next" at bounding box center [372, 167] width 15 height 15
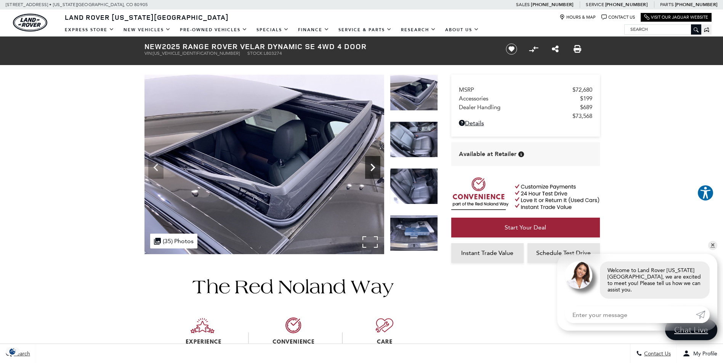
click at [371, 170] on icon "Next" at bounding box center [372, 167] width 15 height 15
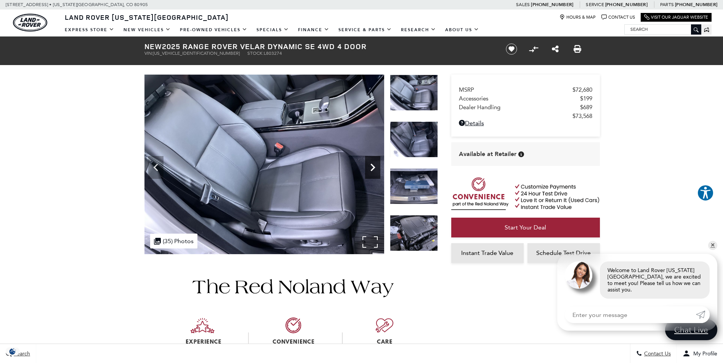
click at [371, 170] on icon "Next" at bounding box center [372, 167] width 15 height 15
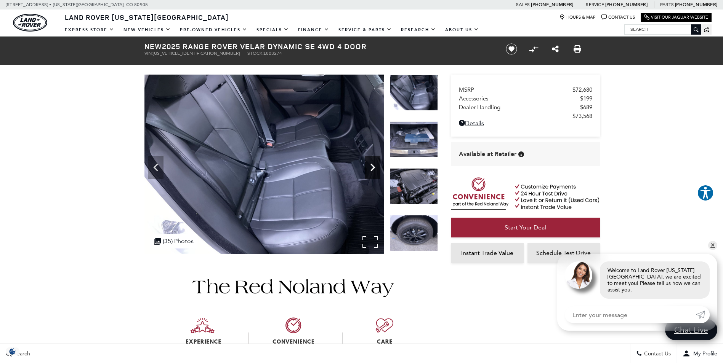
click at [371, 170] on icon "Next" at bounding box center [372, 167] width 15 height 15
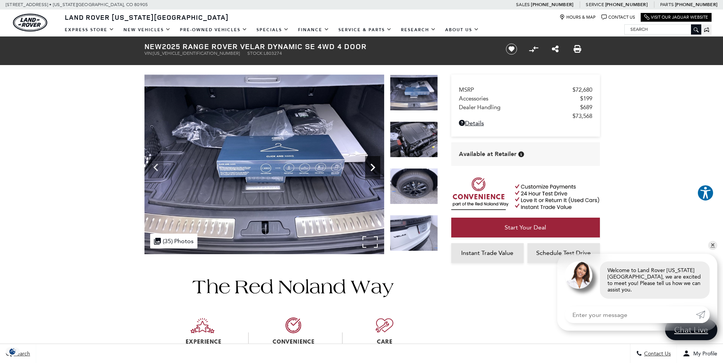
click at [371, 170] on icon "Next" at bounding box center [372, 167] width 15 height 15
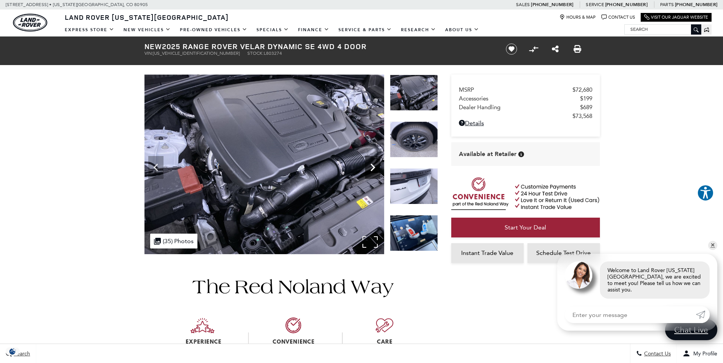
click at [371, 170] on icon "Next" at bounding box center [372, 167] width 15 height 15
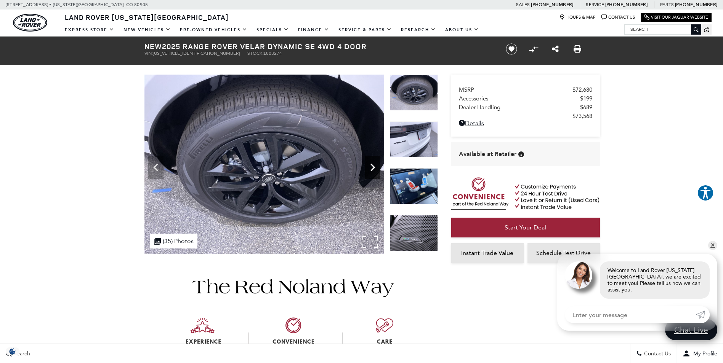
click at [371, 170] on icon "Next" at bounding box center [372, 167] width 15 height 15
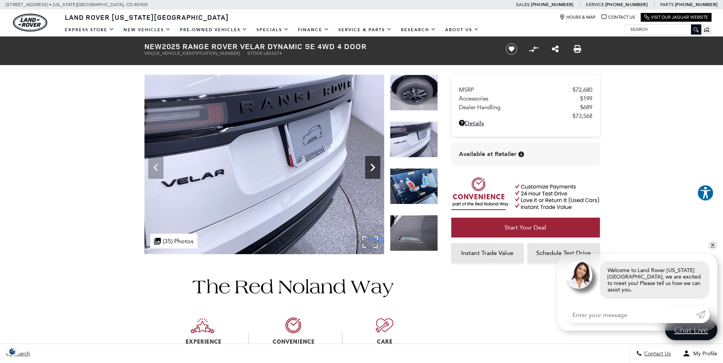
click at [371, 170] on icon "Next" at bounding box center [372, 167] width 15 height 15
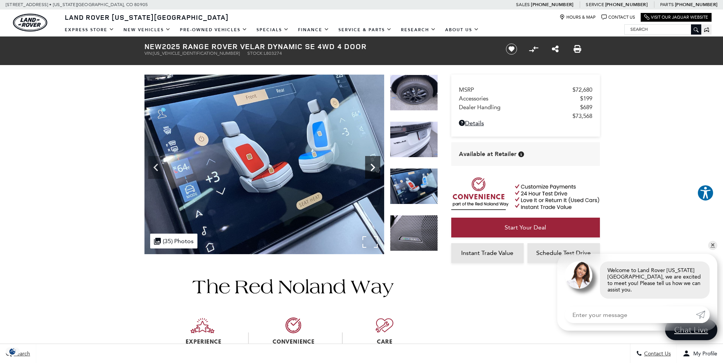
click at [371, 170] on icon "Next" at bounding box center [372, 167] width 15 height 15
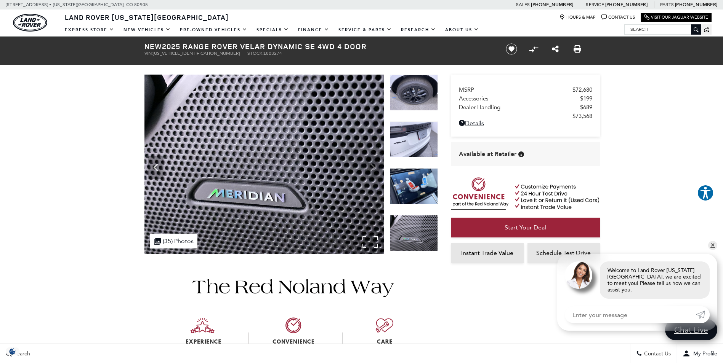
click at [371, 170] on img at bounding box center [264, 165] width 240 height 180
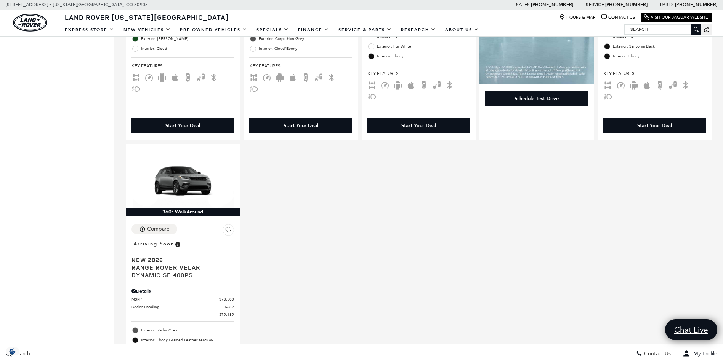
scroll to position [381, 0]
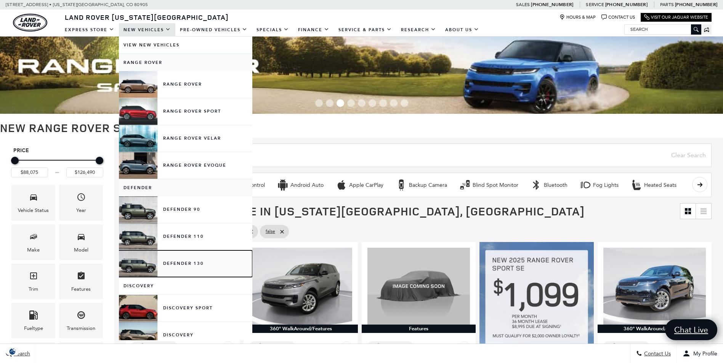
click at [128, 267] on link "Defender 130" at bounding box center [185, 264] width 133 height 27
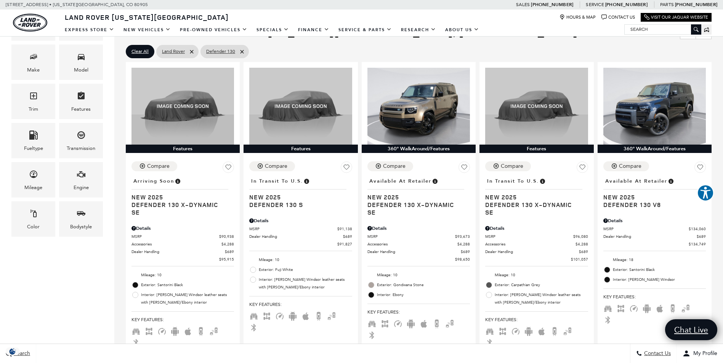
scroll to position [152, 0]
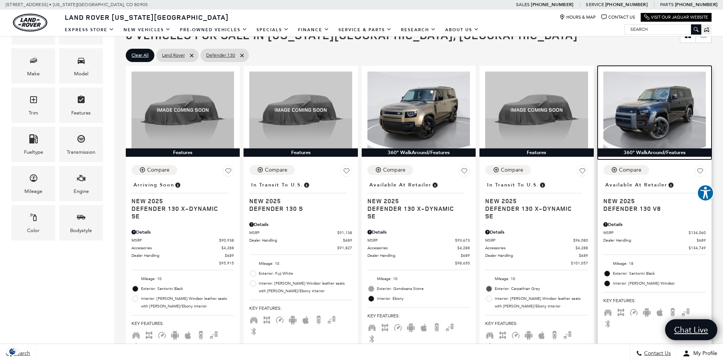
click at [647, 125] on img at bounding box center [654, 110] width 102 height 77
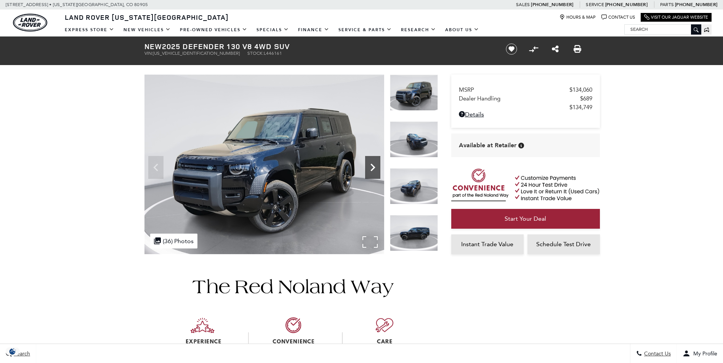
click at [375, 167] on icon "Next" at bounding box center [372, 167] width 15 height 15
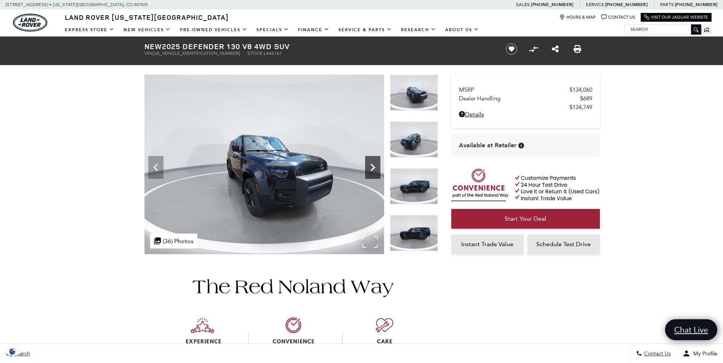
click at [375, 167] on icon "Next" at bounding box center [372, 167] width 15 height 15
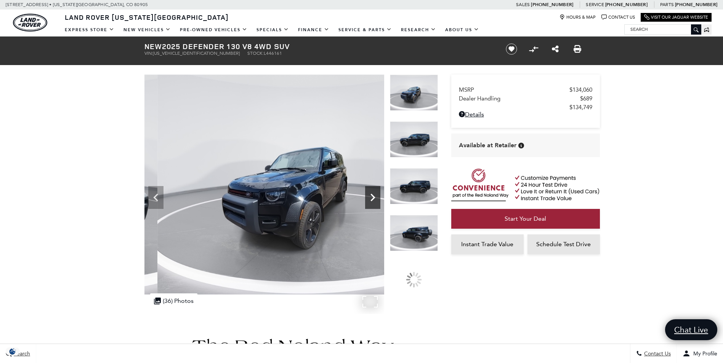
click at [375, 167] on img at bounding box center [304, 185] width 320 height 220
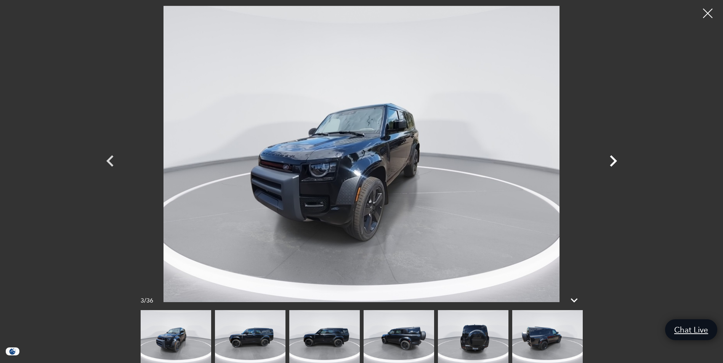
click at [612, 167] on icon "Next" at bounding box center [613, 161] width 23 height 23
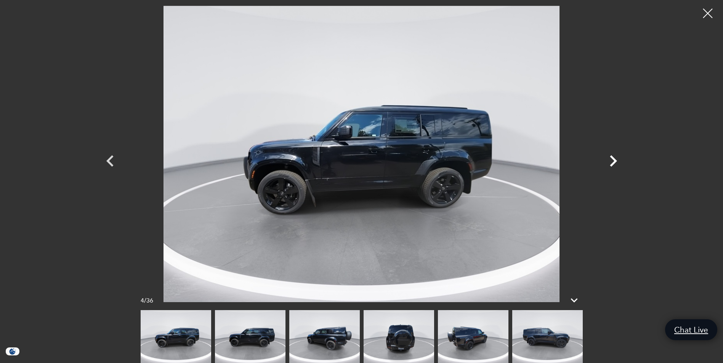
click at [612, 167] on icon "Next" at bounding box center [613, 161] width 23 height 23
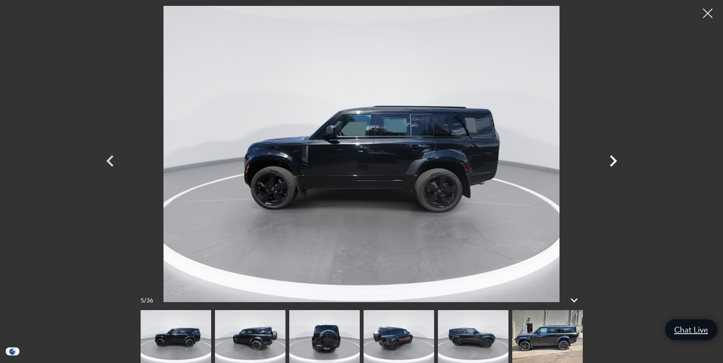
click at [612, 167] on icon "Next" at bounding box center [613, 161] width 23 height 23
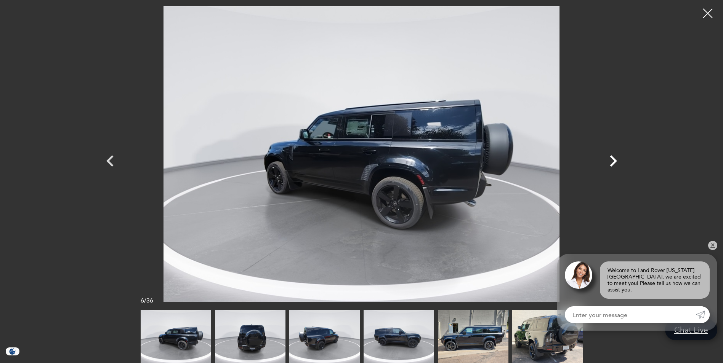
click at [612, 167] on icon "Next" at bounding box center [613, 161] width 23 height 23
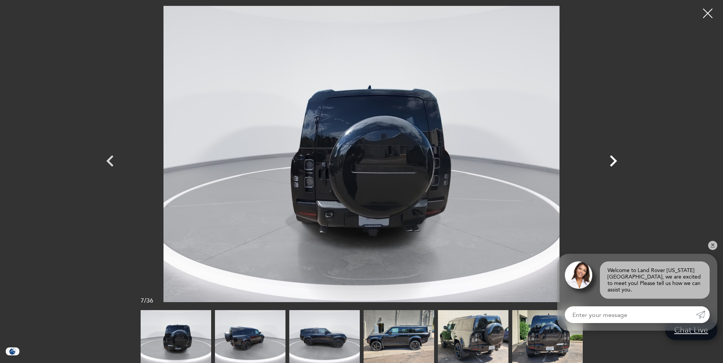
click at [612, 167] on icon "Next" at bounding box center [613, 161] width 23 height 23
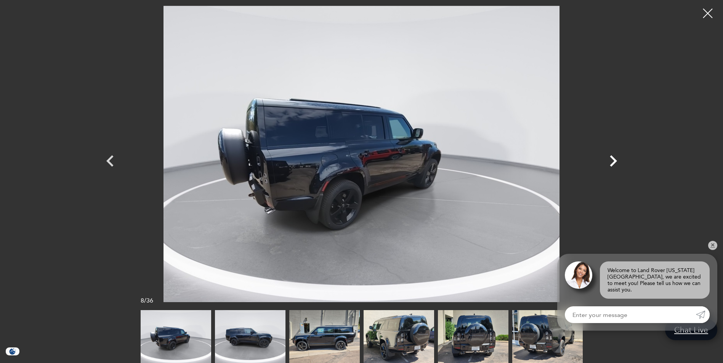
click at [612, 167] on icon "Next" at bounding box center [613, 161] width 23 height 23
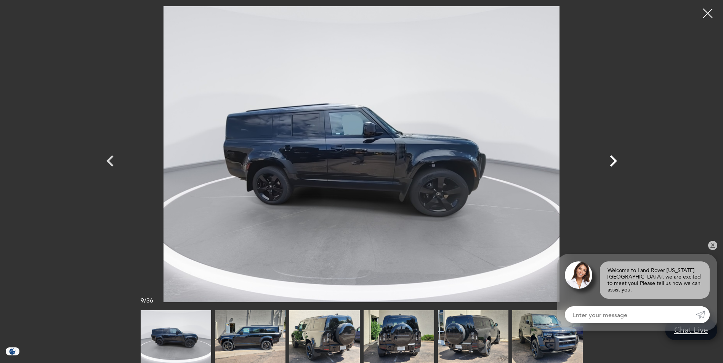
click at [612, 167] on icon "Next" at bounding box center [613, 161] width 23 height 23
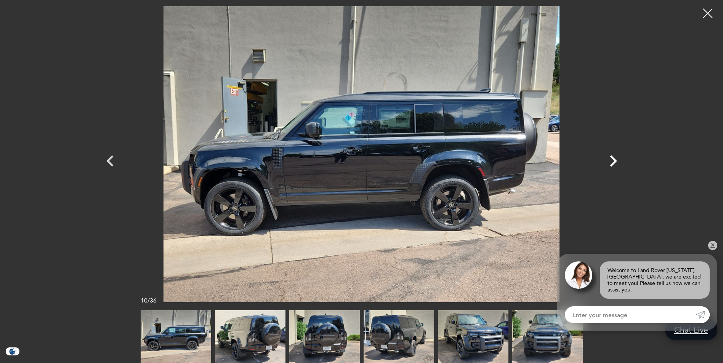
click at [612, 167] on icon "Next" at bounding box center [613, 161] width 23 height 23
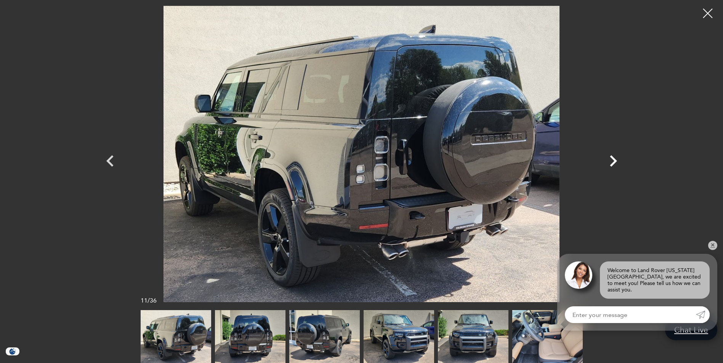
click at [612, 167] on icon "Next" at bounding box center [613, 161] width 23 height 23
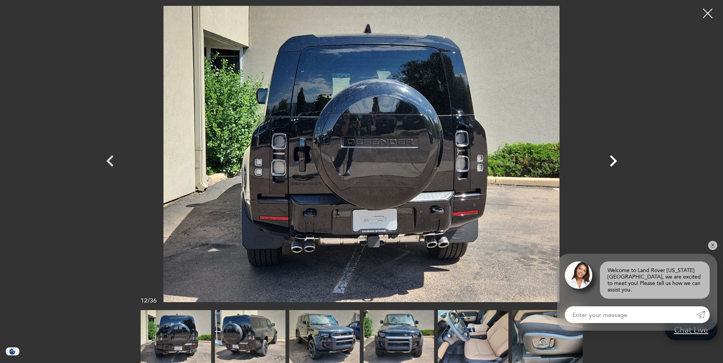
click at [612, 167] on icon "Next" at bounding box center [613, 161] width 23 height 23
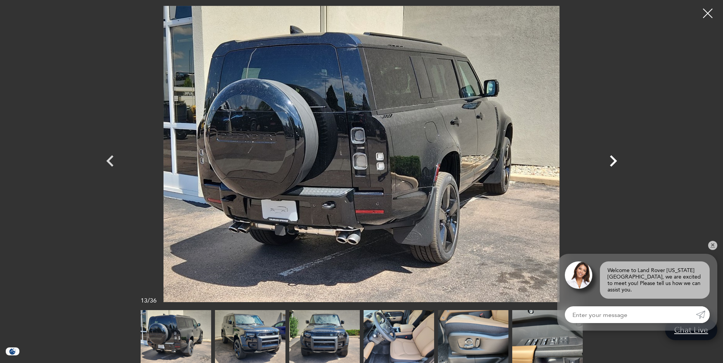
click at [612, 167] on icon "Next" at bounding box center [613, 161] width 23 height 23
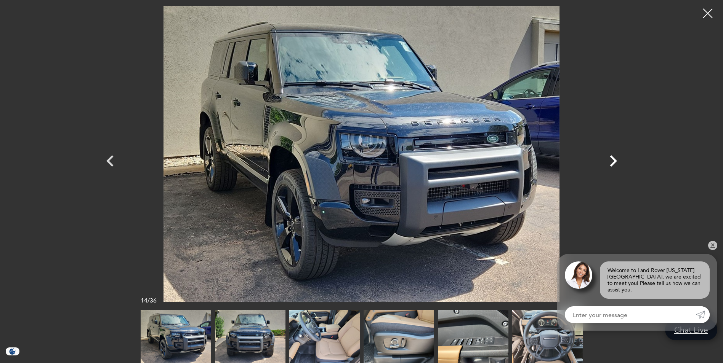
click at [612, 167] on icon "Next" at bounding box center [613, 161] width 23 height 23
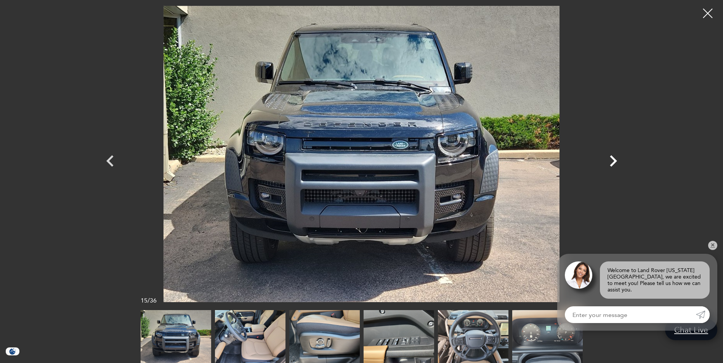
click at [612, 167] on icon "Next" at bounding box center [613, 161] width 23 height 23
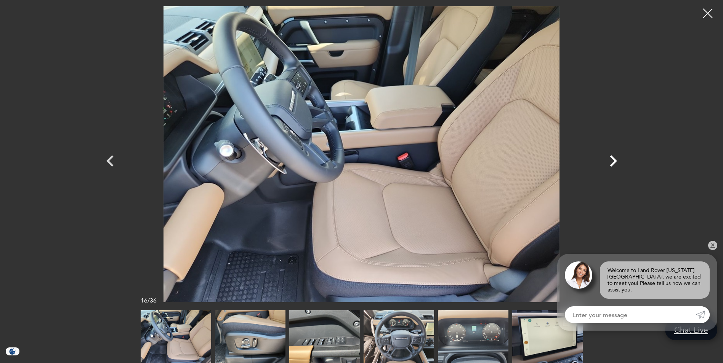
click at [612, 167] on icon "Next" at bounding box center [613, 161] width 23 height 23
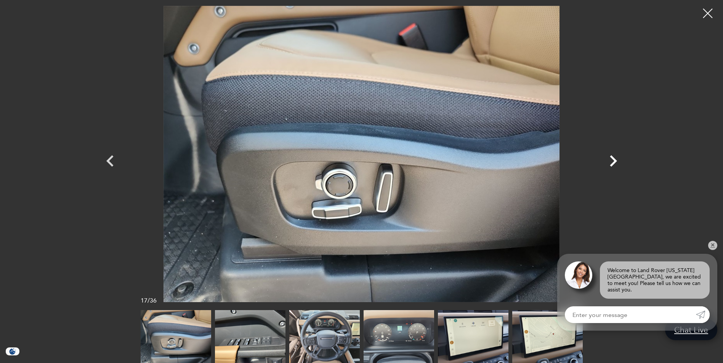
click at [612, 167] on icon "Next" at bounding box center [613, 161] width 23 height 23
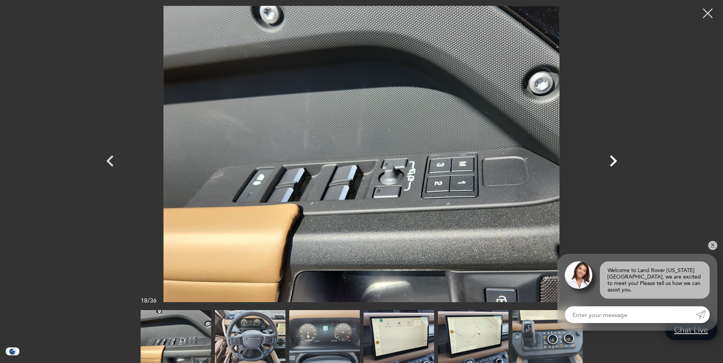
click at [612, 167] on icon "Next" at bounding box center [613, 161] width 23 height 23
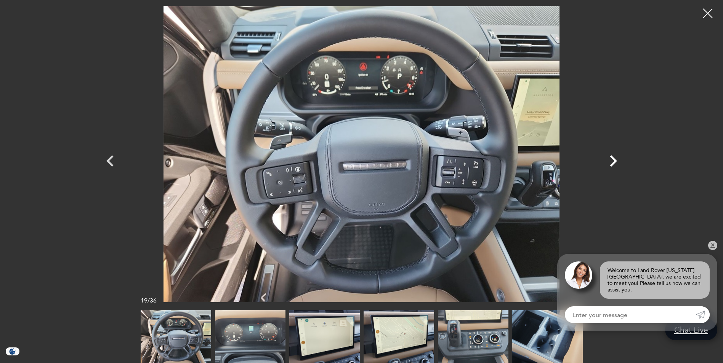
click at [612, 167] on icon "Next" at bounding box center [613, 161] width 23 height 23
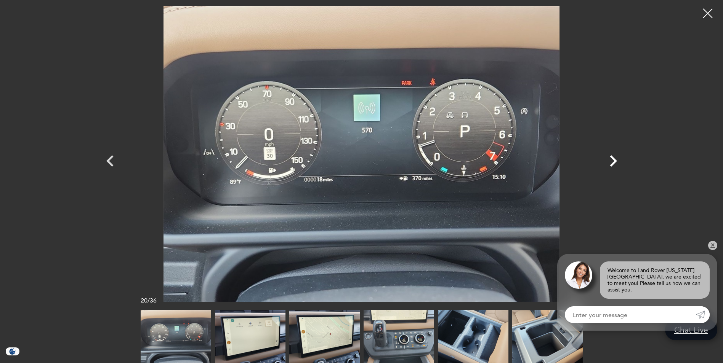
click at [612, 167] on icon "Next" at bounding box center [613, 161] width 23 height 23
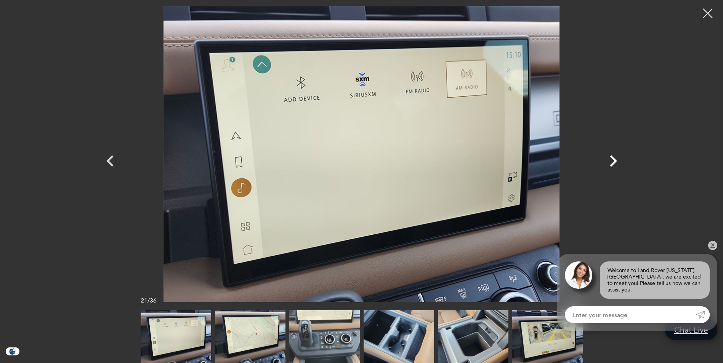
click at [612, 167] on icon "Next" at bounding box center [613, 161] width 23 height 23
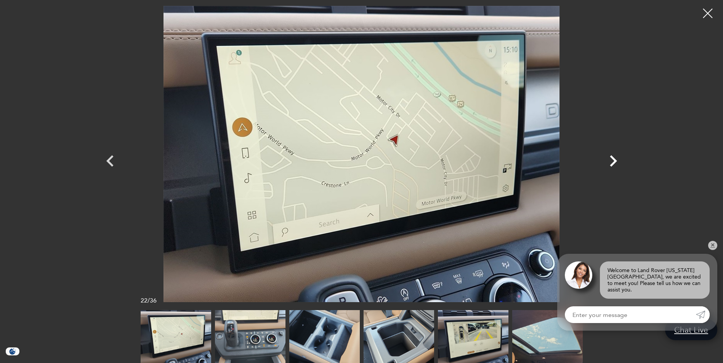
click at [612, 167] on icon "Next" at bounding box center [613, 161] width 23 height 23
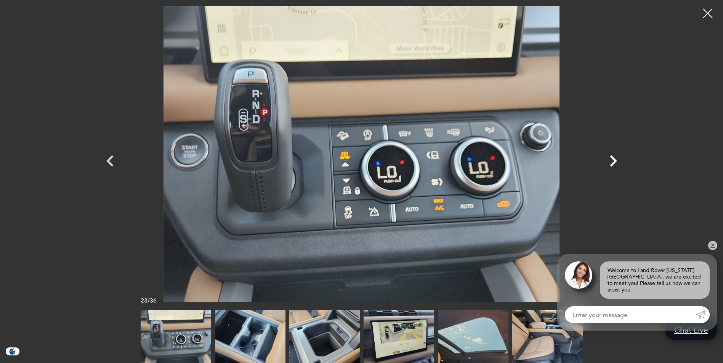
click at [612, 167] on icon "Next" at bounding box center [613, 161] width 23 height 23
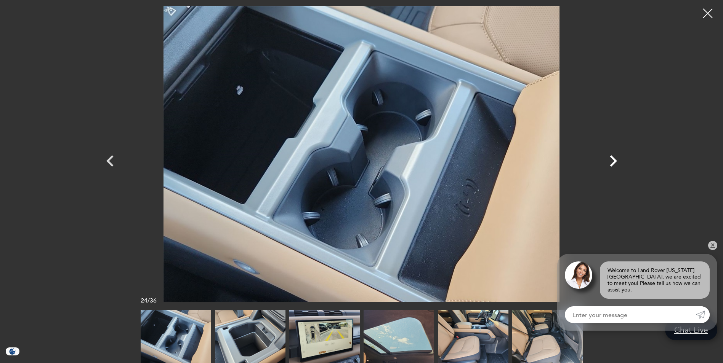
click at [612, 167] on icon "Next" at bounding box center [613, 161] width 23 height 23
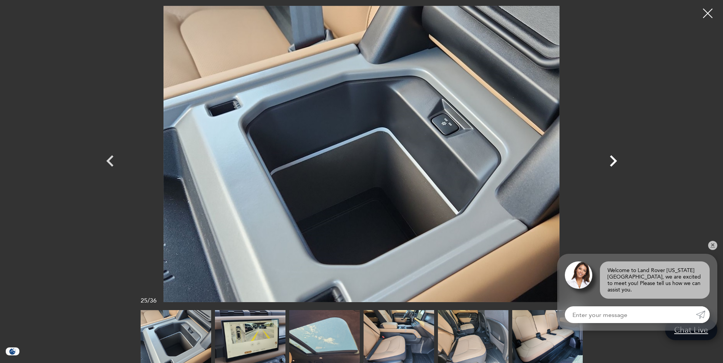
click at [612, 167] on icon "Next" at bounding box center [613, 161] width 23 height 23
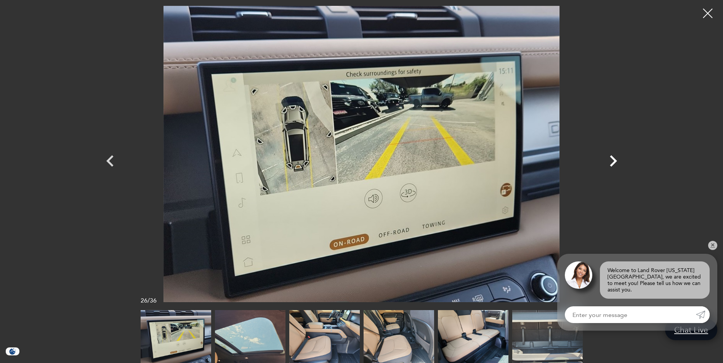
click at [612, 167] on icon "Next" at bounding box center [613, 161] width 23 height 23
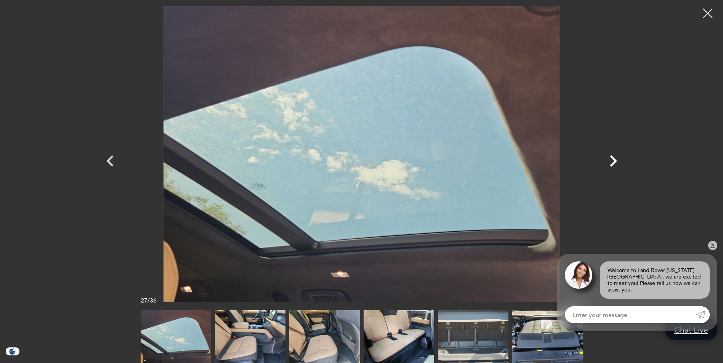
click at [612, 167] on icon "Next" at bounding box center [613, 161] width 23 height 23
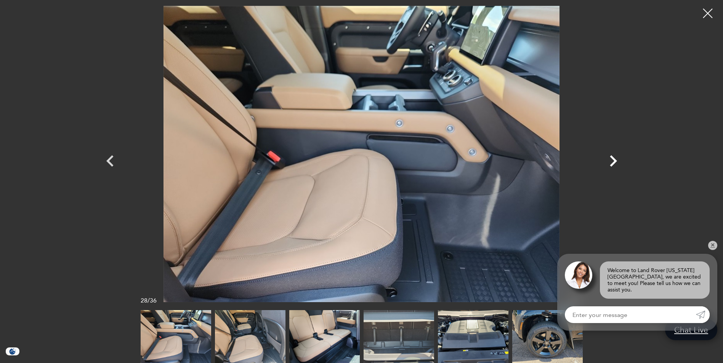
click at [612, 167] on icon "Next" at bounding box center [613, 161] width 23 height 23
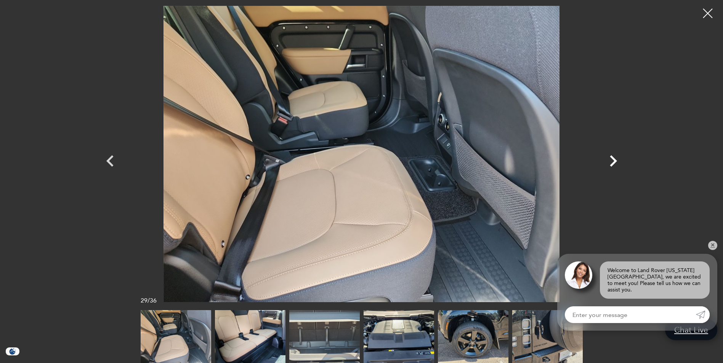
click at [612, 167] on icon "Next" at bounding box center [613, 161] width 23 height 23
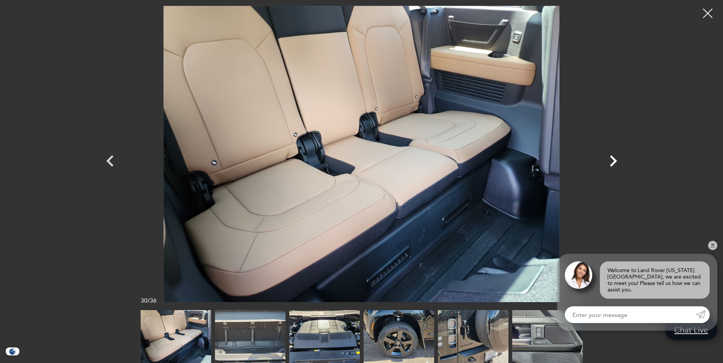
click at [612, 167] on icon "Next" at bounding box center [613, 161] width 23 height 23
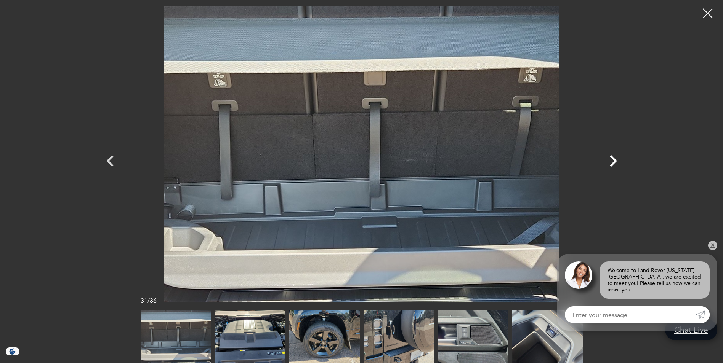
click at [612, 167] on icon "Next" at bounding box center [613, 161] width 23 height 23
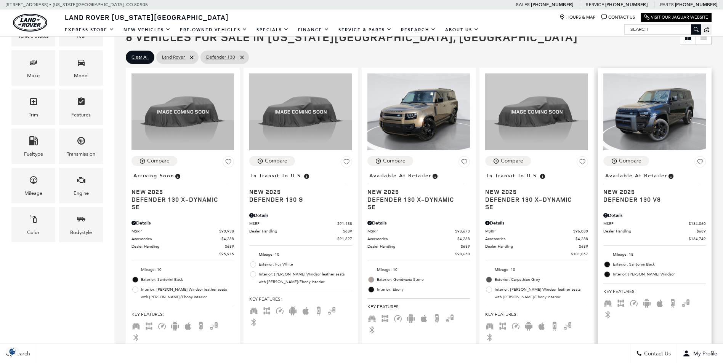
scroll to position [152, 0]
